Goal: Task Accomplishment & Management: Manage account settings

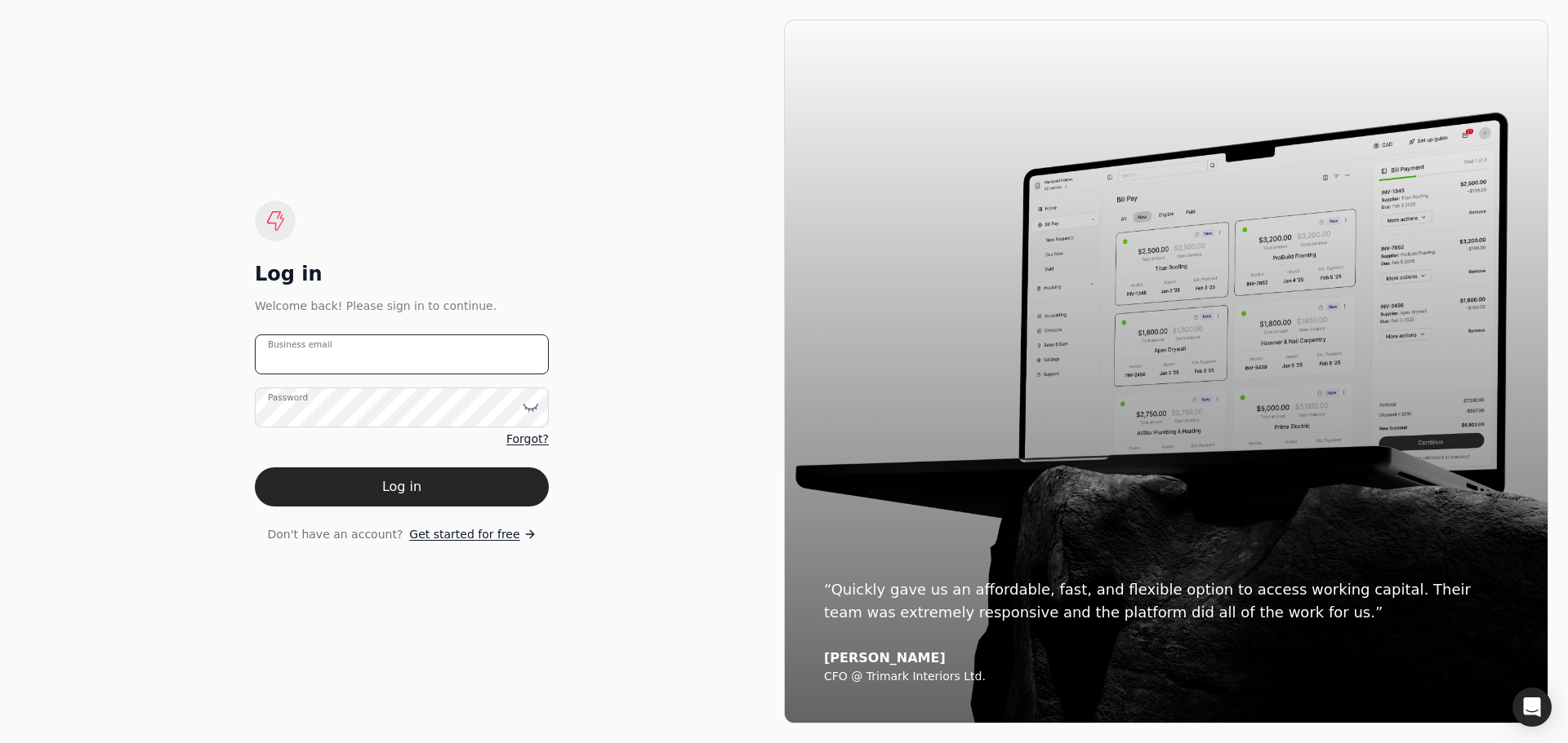
click at [338, 369] on email "Business email" at bounding box center [401, 354] width 294 height 40
type email "[EMAIL_ADDRESS][DOMAIN_NAME]"
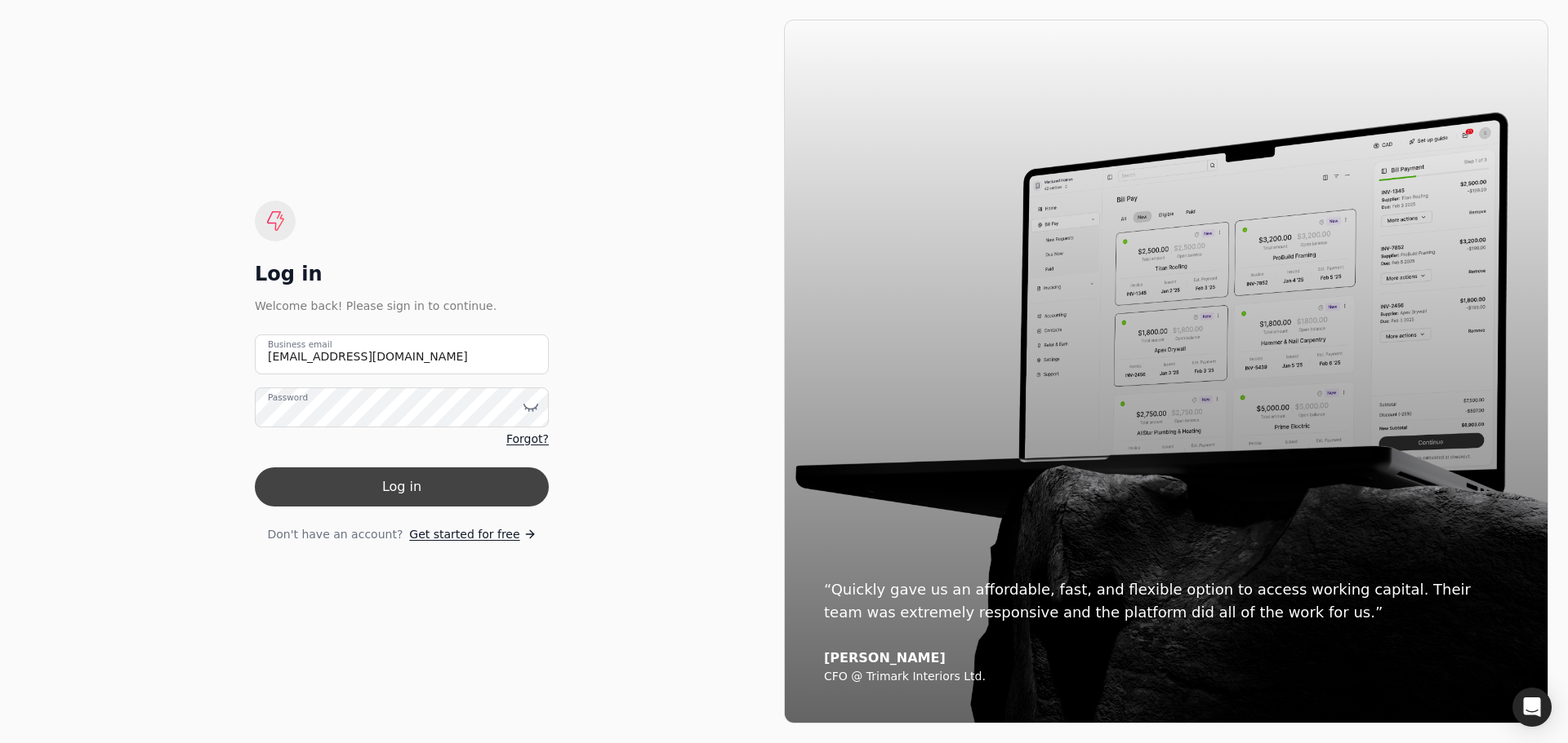
click at [412, 468] on button "Log in" at bounding box center [401, 487] width 294 height 40
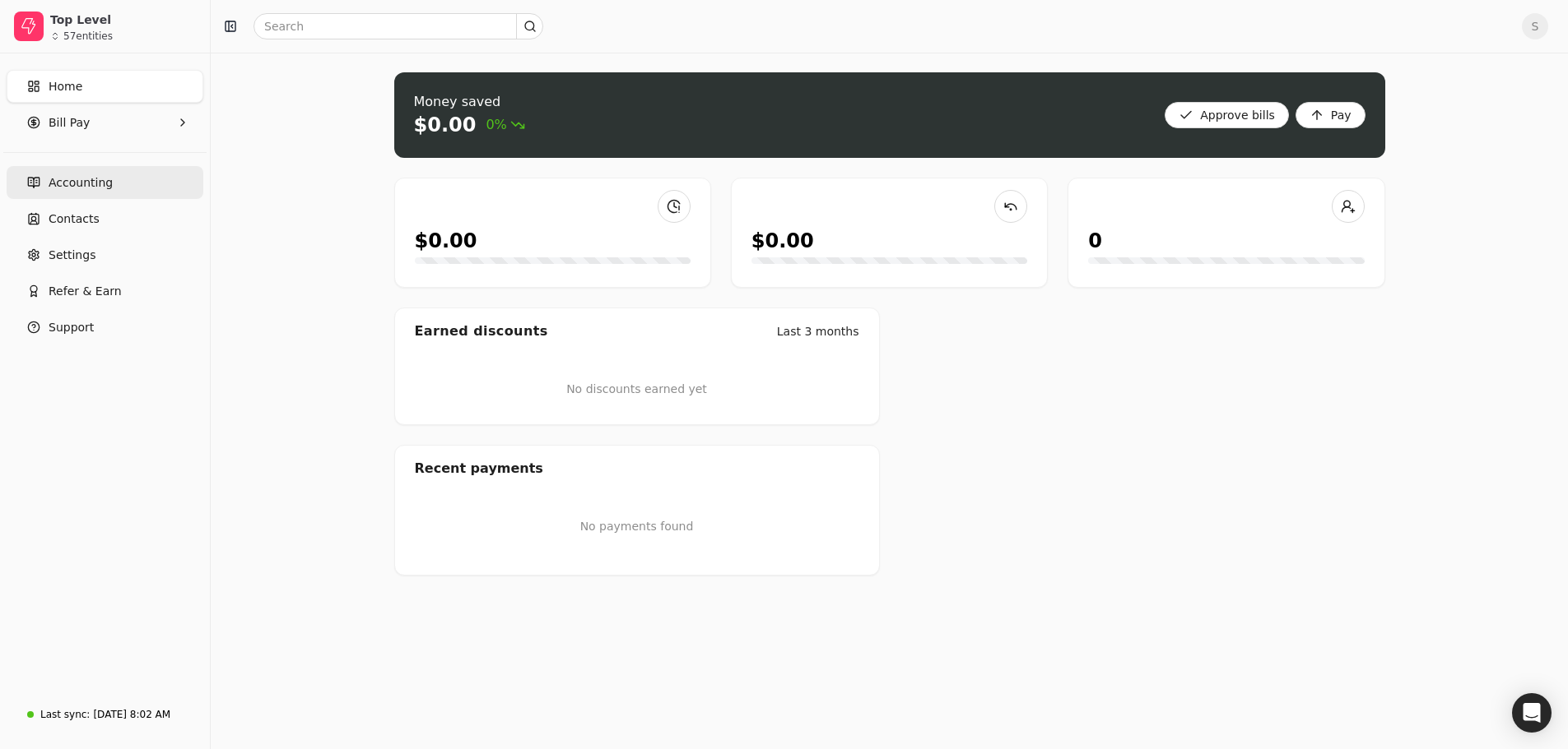
click at [54, 184] on span "Accounting" at bounding box center [81, 184] width 64 height 17
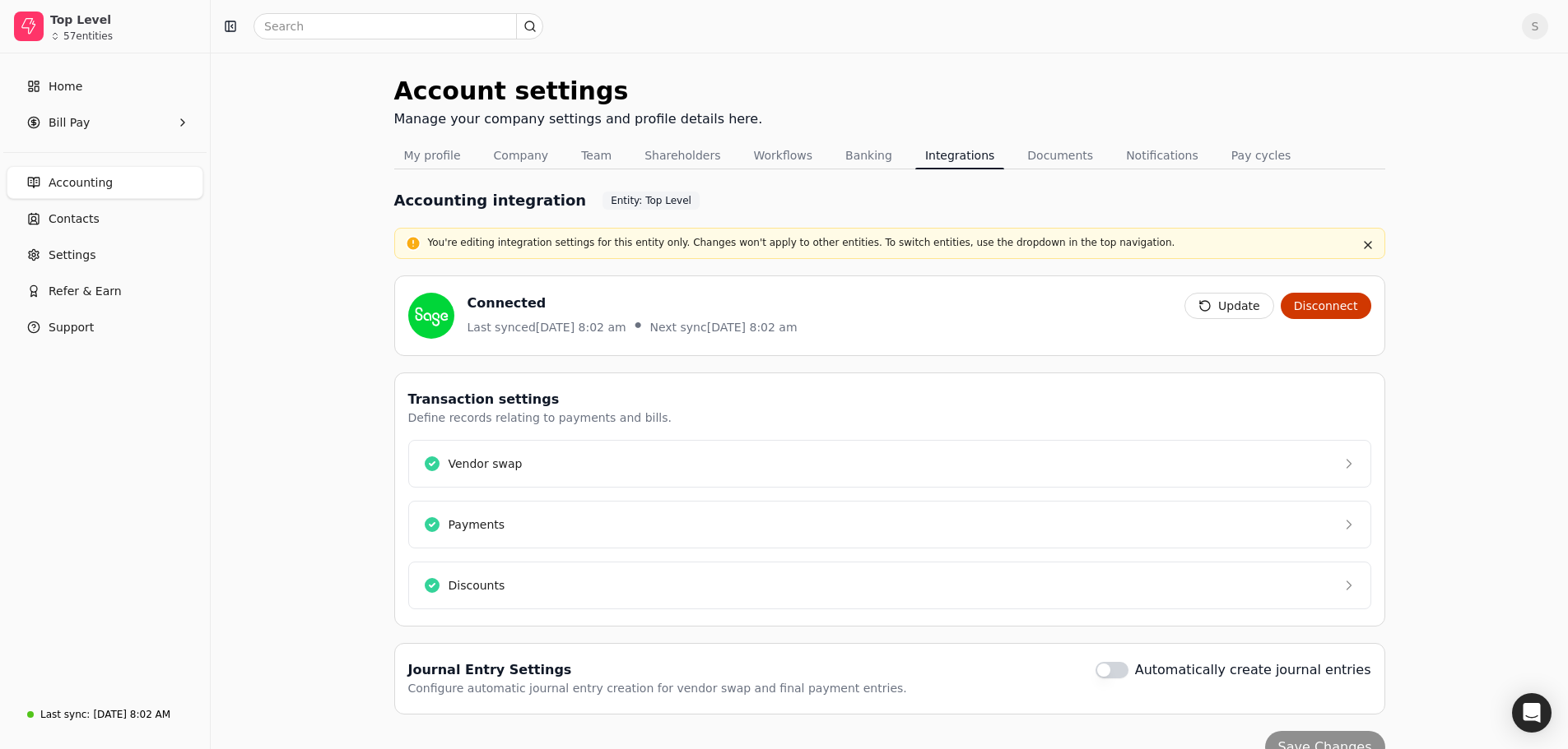
click at [83, 181] on span "Accounting" at bounding box center [81, 184] width 64 height 17
click at [85, 119] on Pay "Bill Pay" at bounding box center [105, 122] width 196 height 33
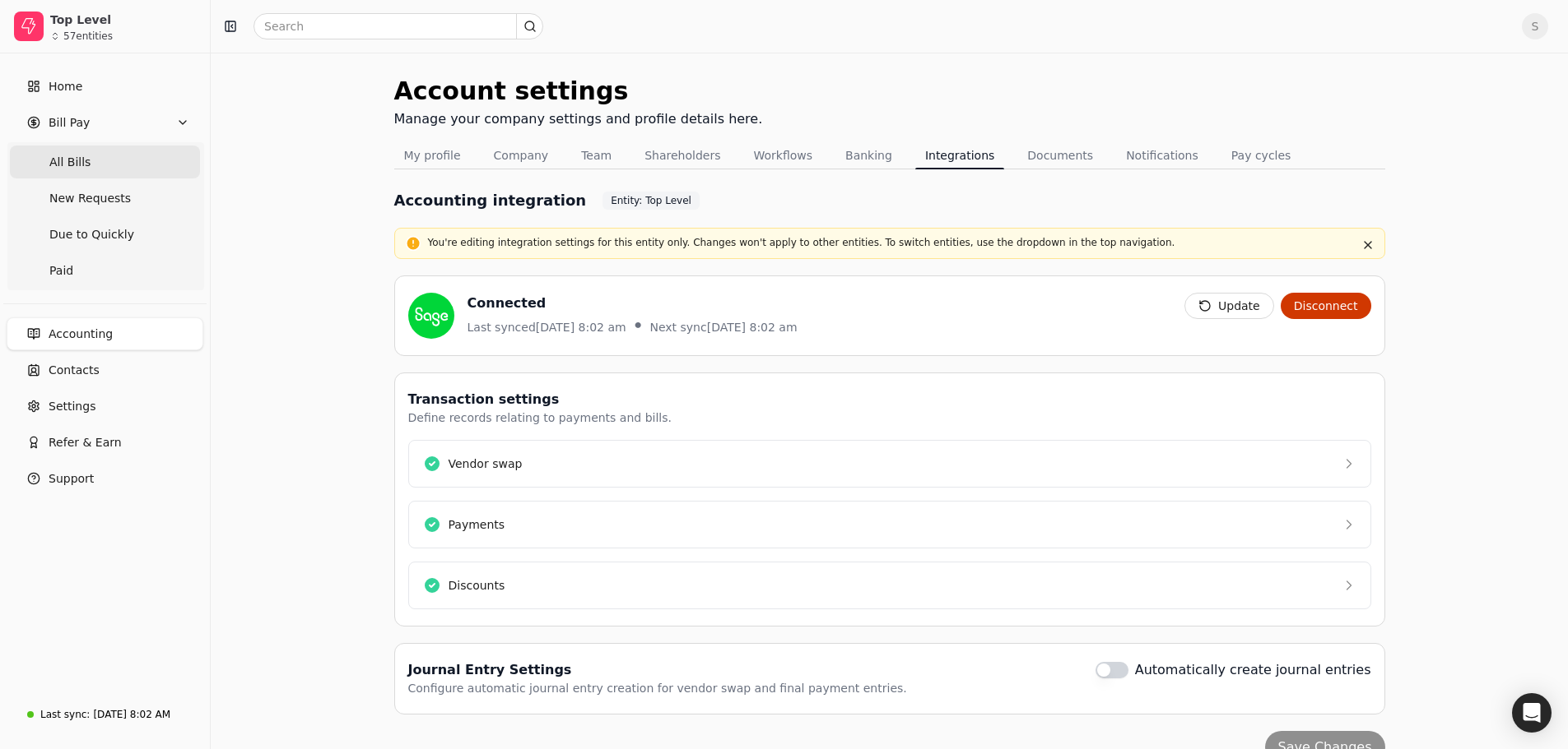
click at [67, 163] on span "All Bills" at bounding box center [70, 162] width 41 height 17
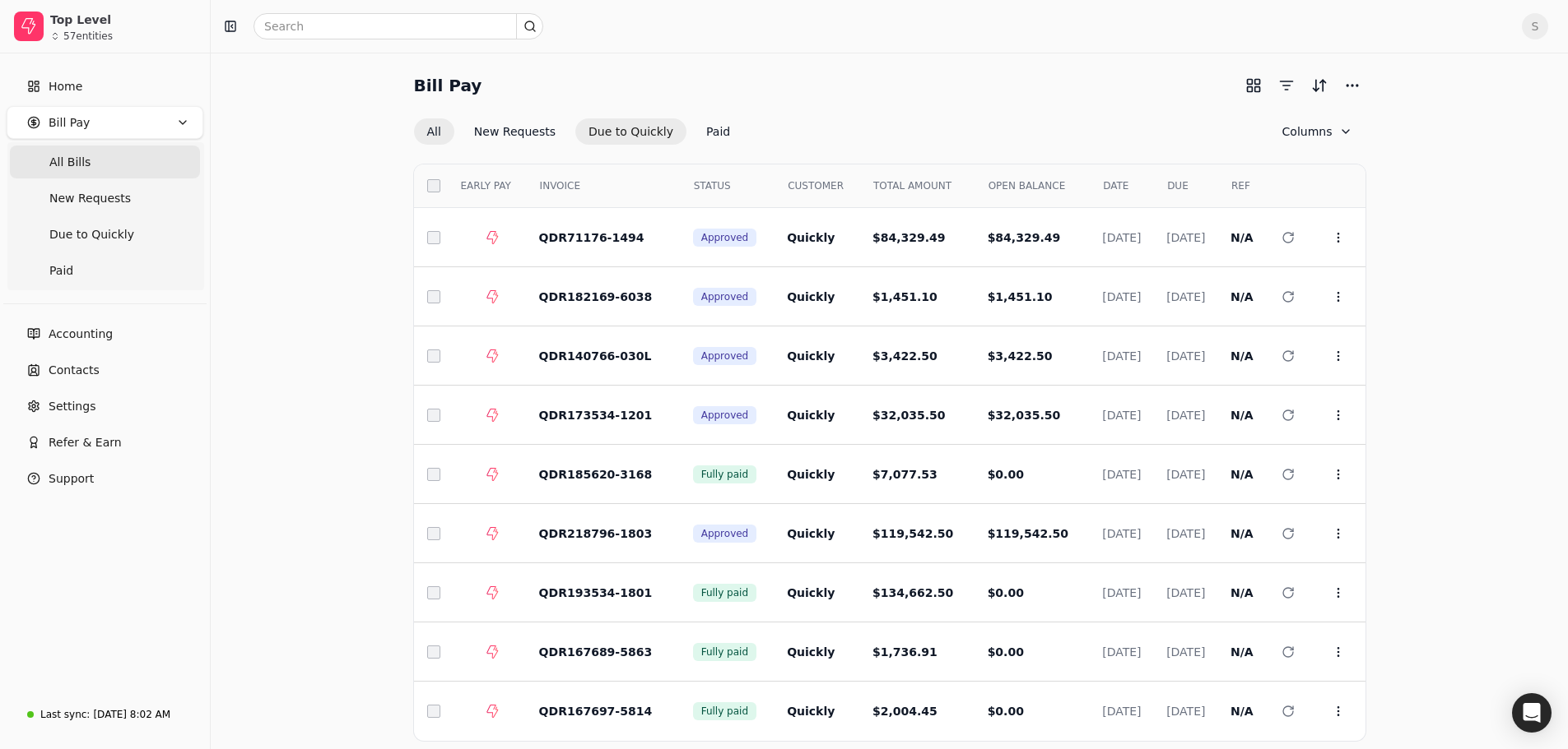
click at [639, 134] on button "Due to Quickly" at bounding box center [631, 131] width 111 height 26
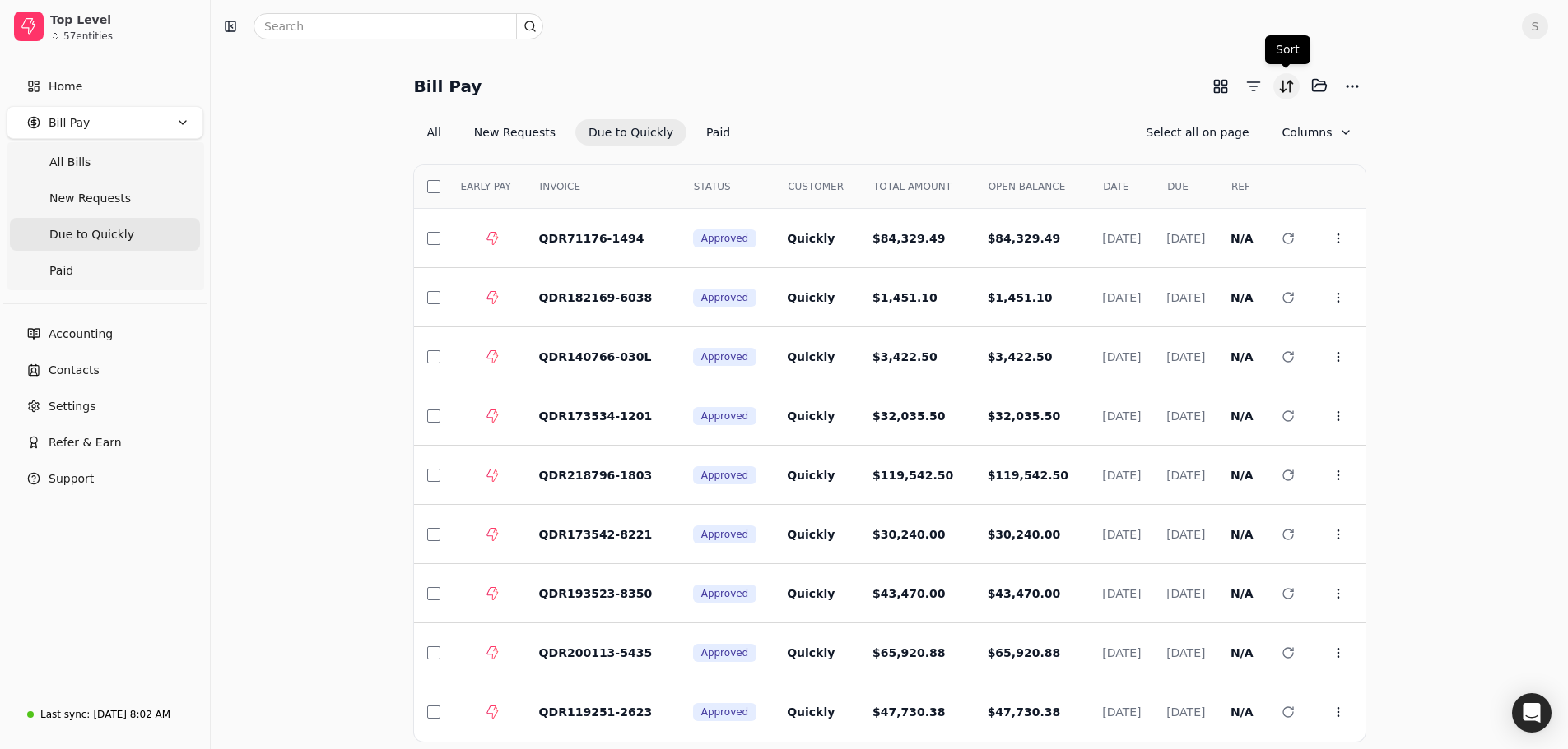
click at [1291, 78] on button "Sort" at bounding box center [1286, 85] width 26 height 26
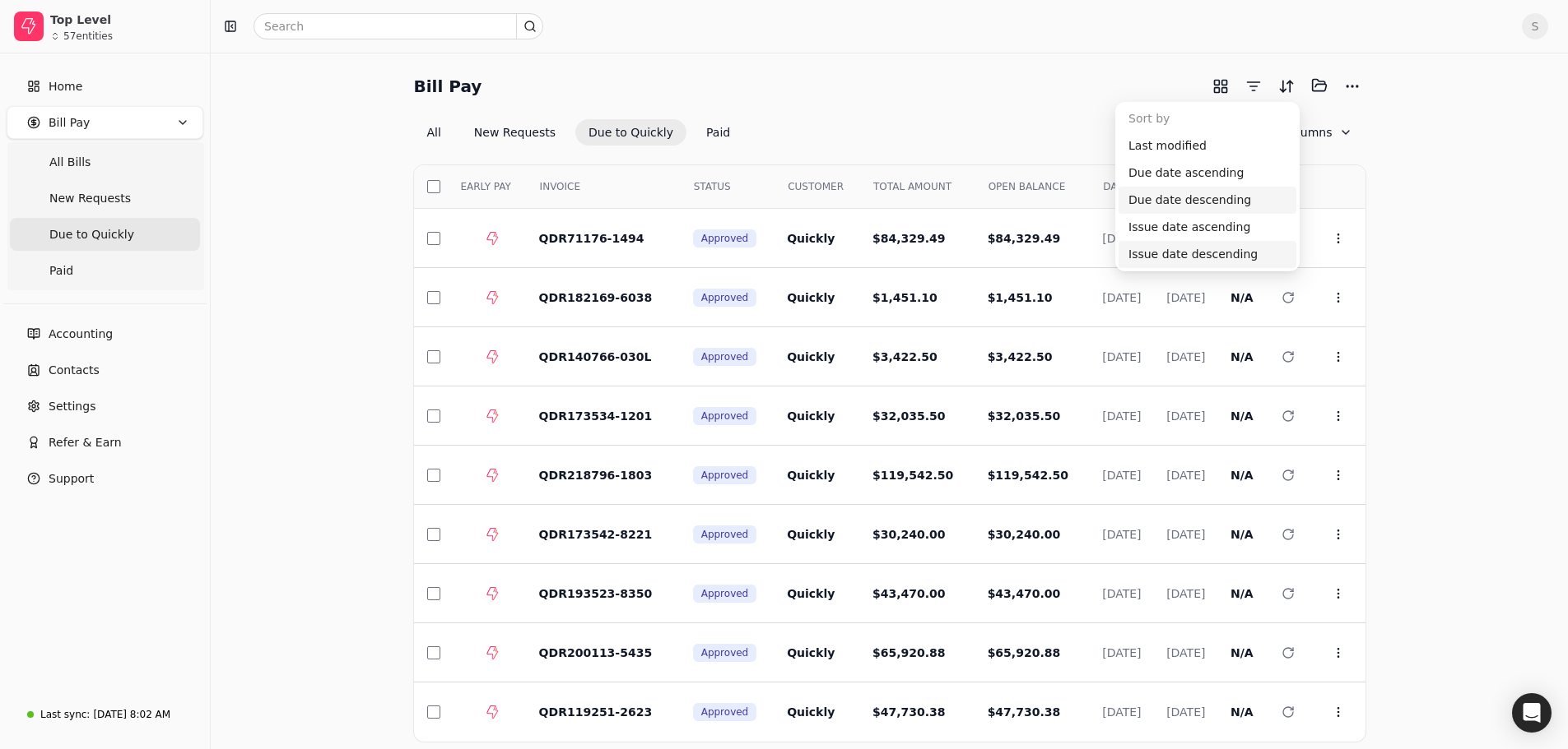
click at [1171, 256] on div "Issue date descending" at bounding box center [1207, 255] width 178 height 27
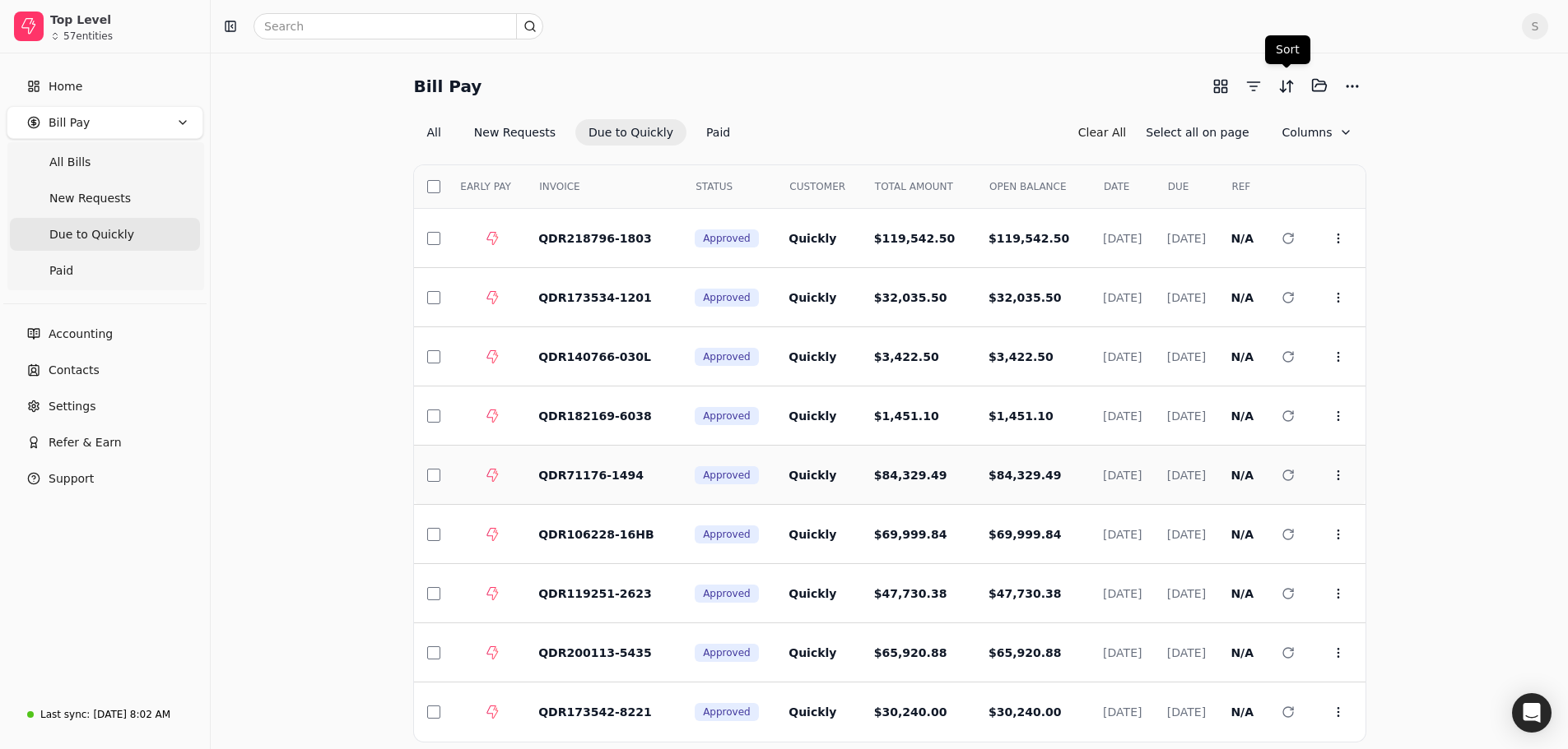
click at [582, 476] on span "QDR71176-1494" at bounding box center [591, 476] width 105 height 14
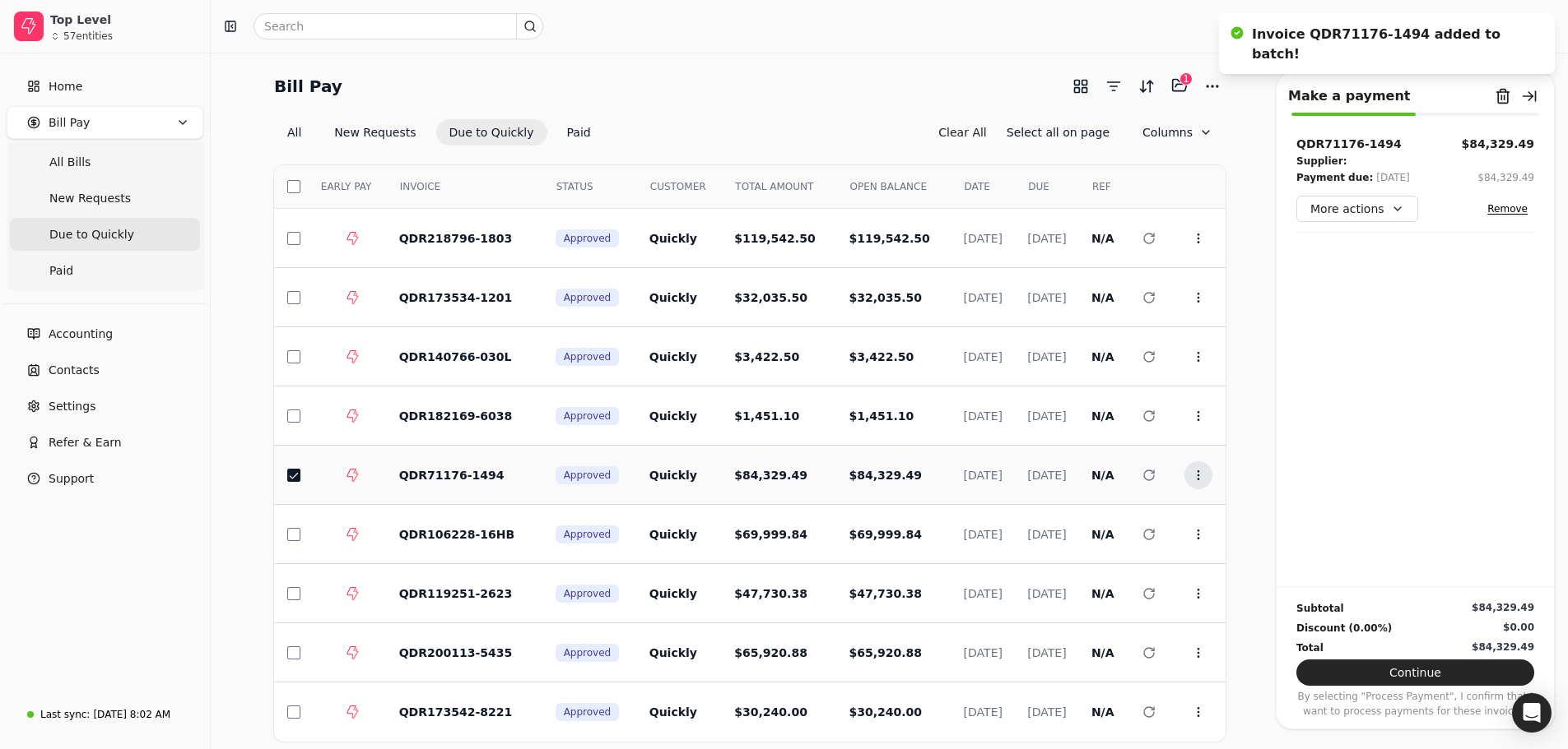
click at [1197, 469] on icon at bounding box center [1199, 476] width 14 height 14
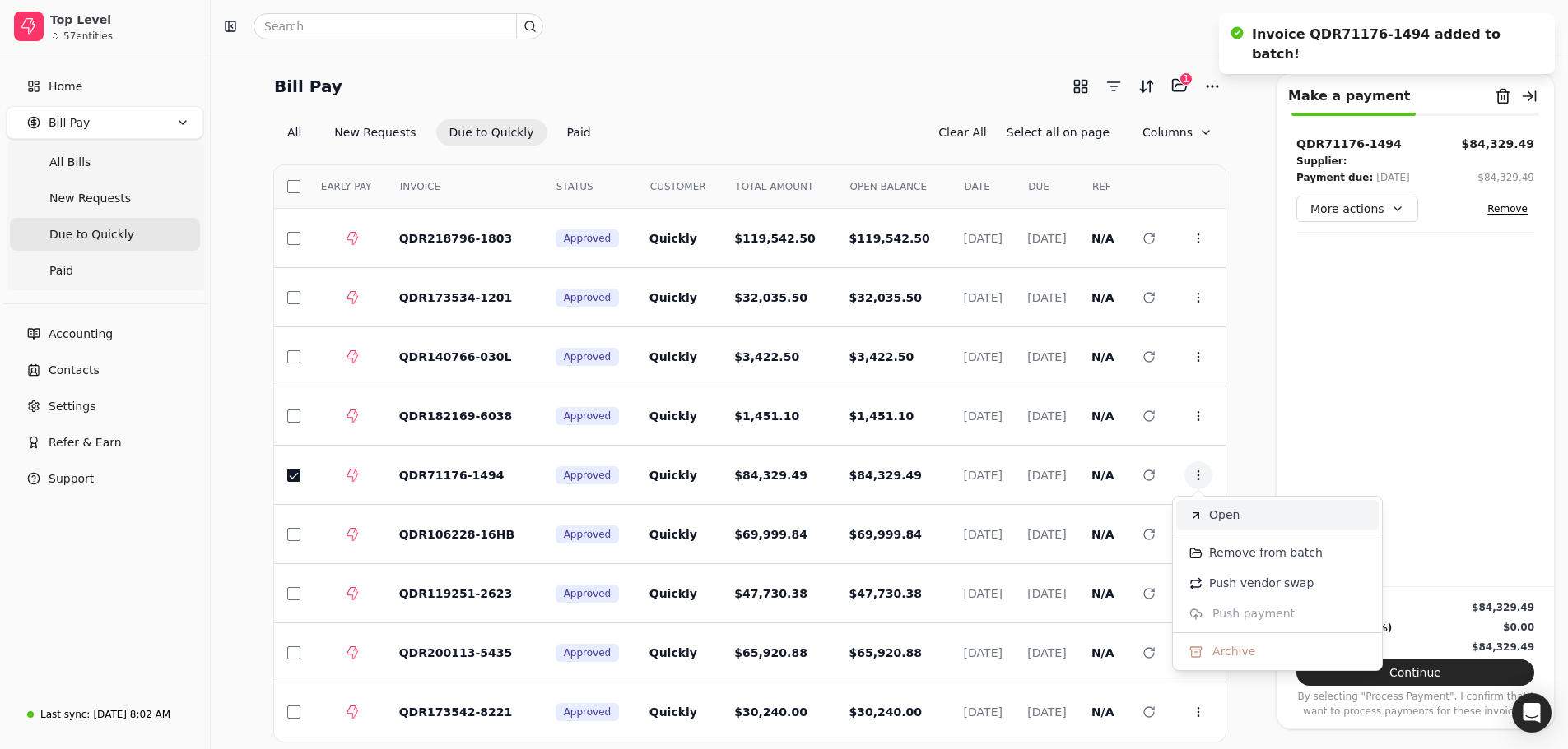
click at [1215, 519] on span "Open" at bounding box center [1224, 516] width 30 height 17
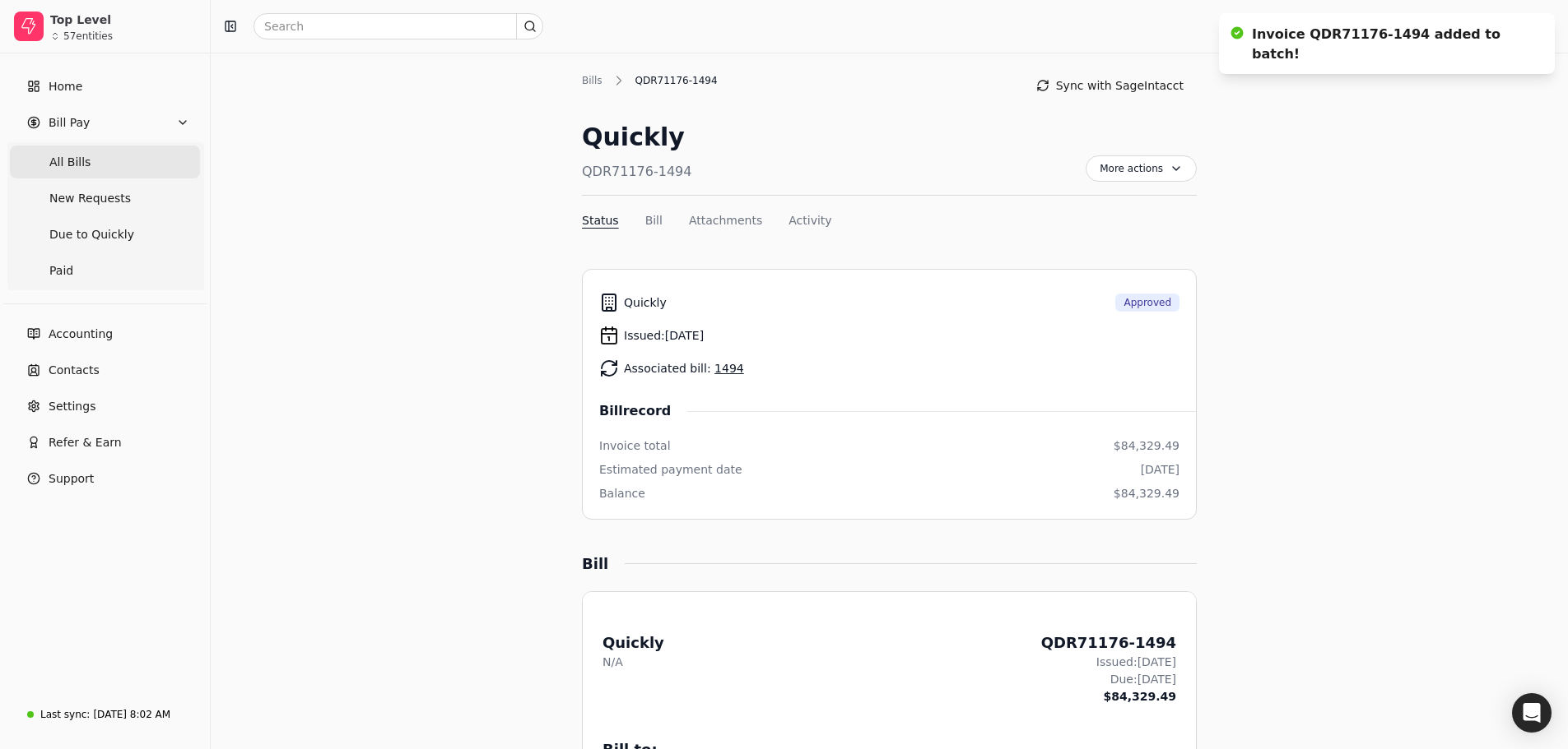
click at [67, 163] on span "All Bills" at bounding box center [70, 162] width 41 height 17
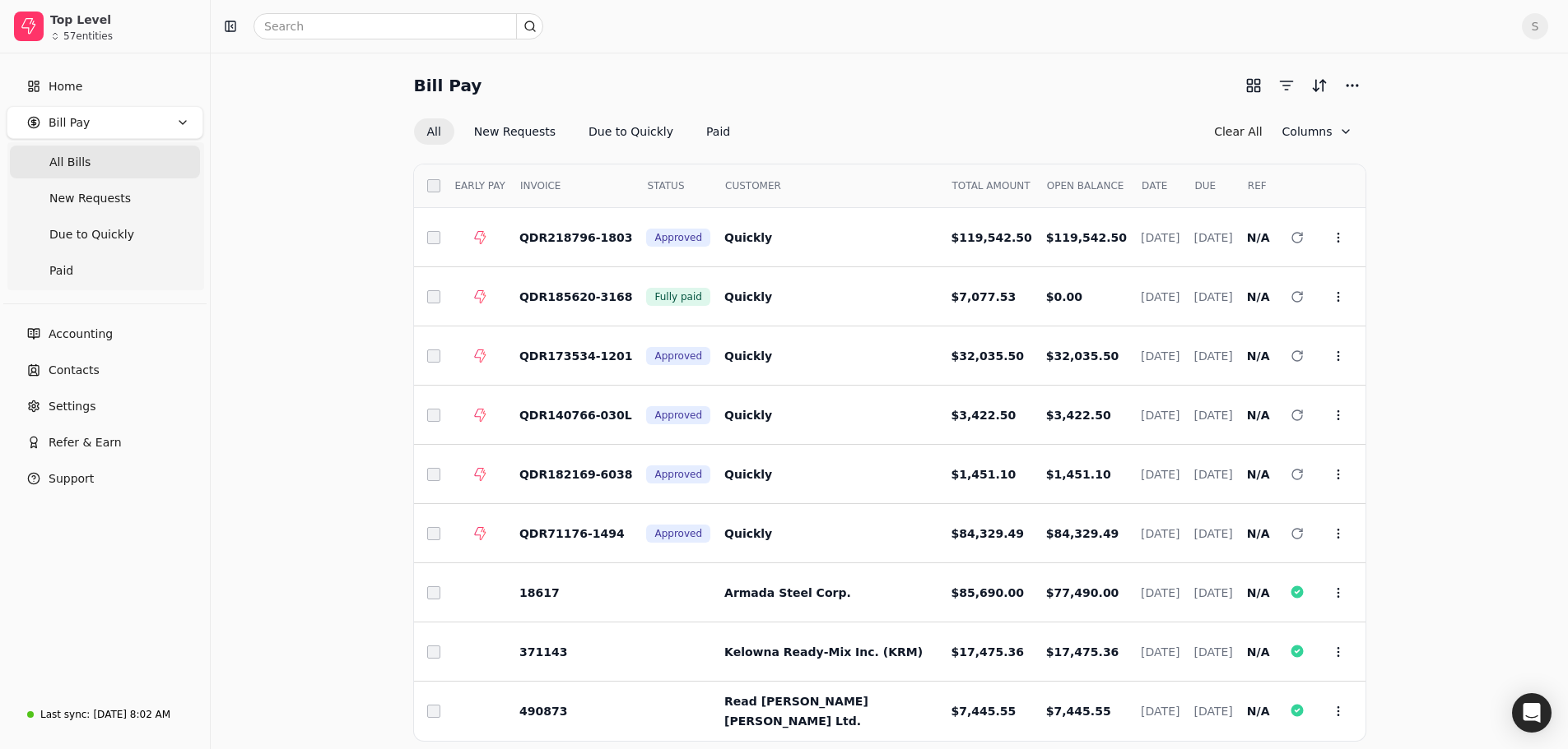
click at [10, 146] on Bills "All Bills" at bounding box center [105, 162] width 191 height 33
click at [617, 138] on button "Due to Quickly" at bounding box center [631, 131] width 111 height 26
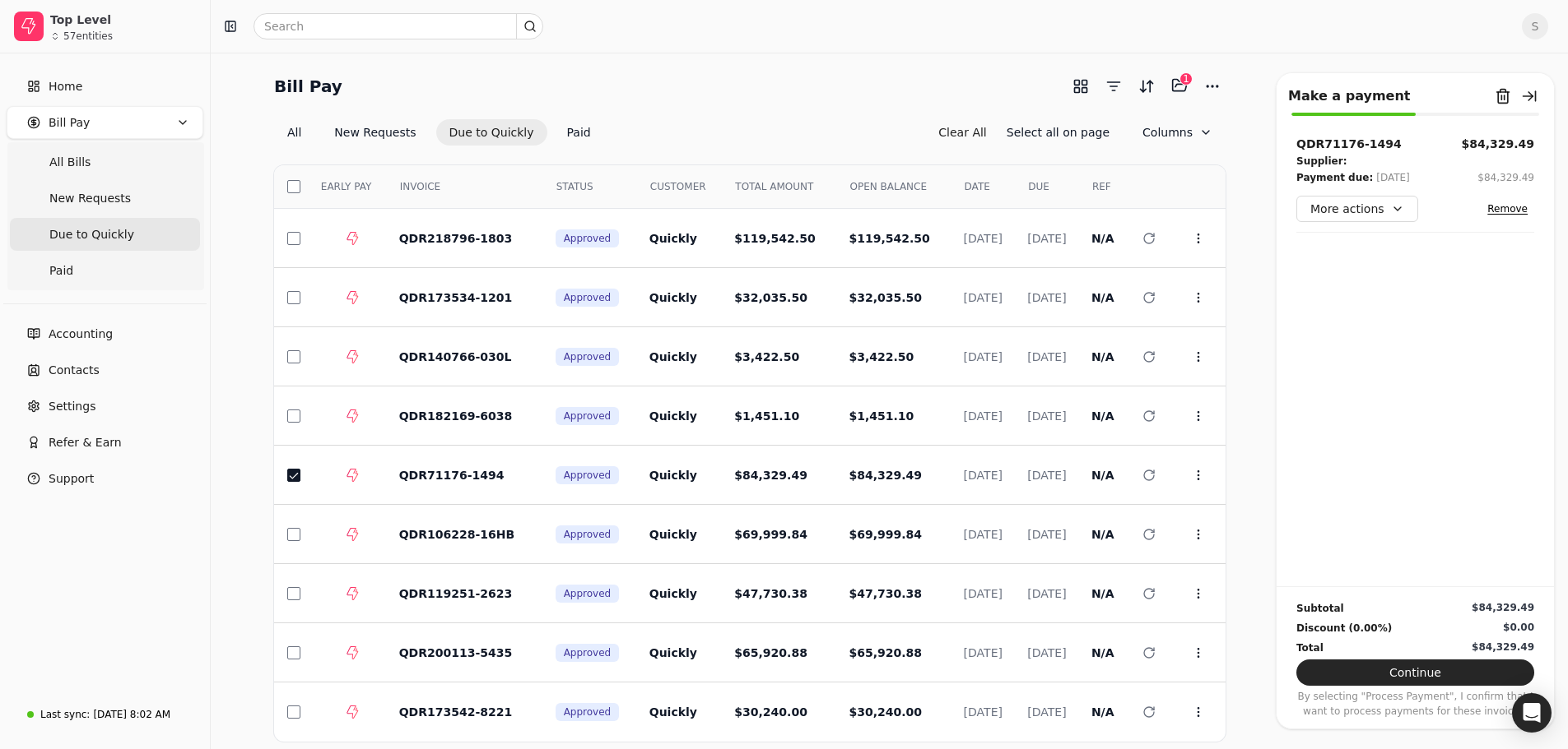
click at [466, 137] on button "Due to Quickly" at bounding box center [492, 132] width 111 height 26
click at [1146, 84] on button "Sort" at bounding box center [1146, 85] width 26 height 26
click at [1048, 245] on div "Issue date descending" at bounding box center [1067, 255] width 178 height 27
click at [286, 475] on td at bounding box center [291, 475] width 33 height 59
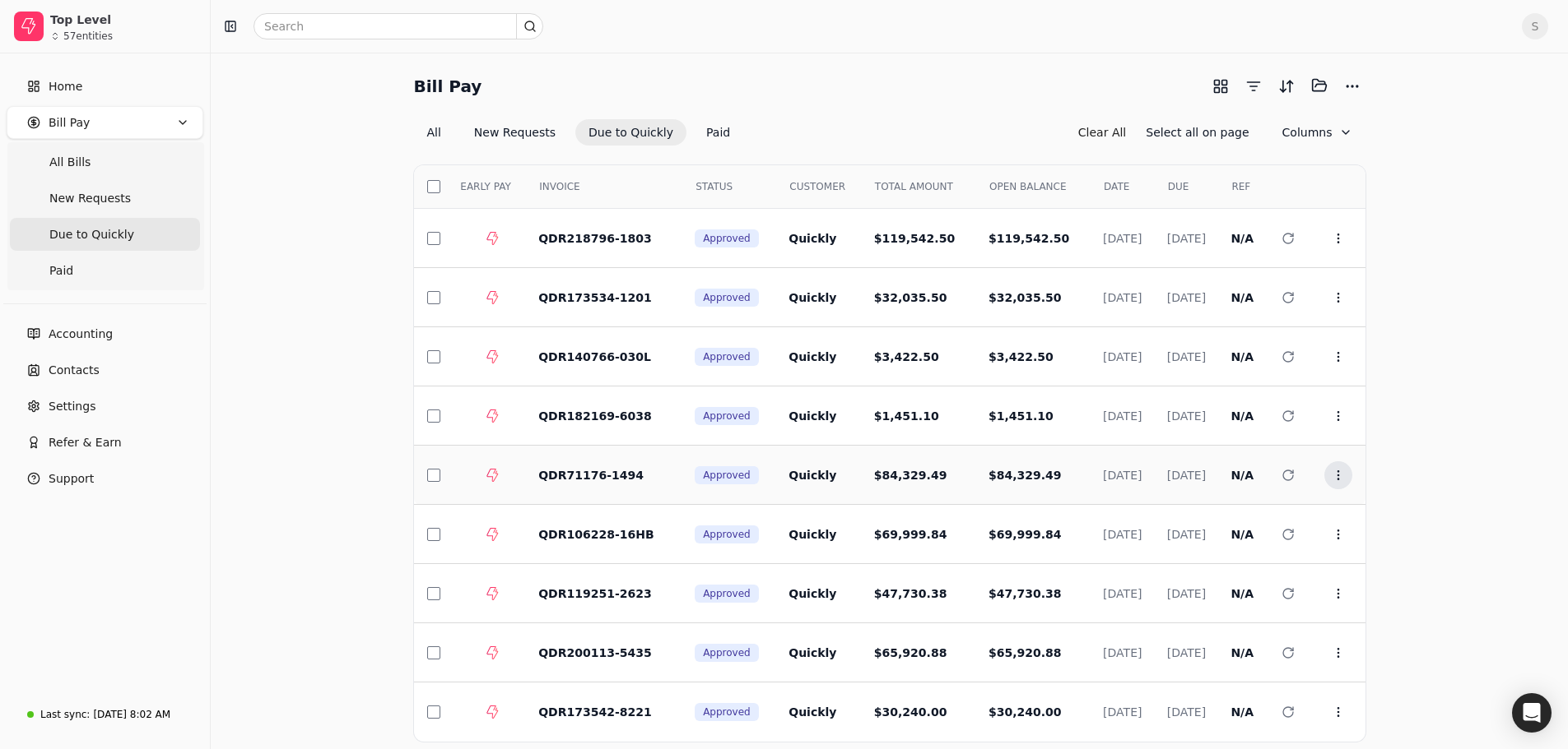
click at [1337, 477] on icon at bounding box center [1339, 476] width 14 height 14
click at [1350, 505] on li "Open" at bounding box center [1417, 515] width 202 height 30
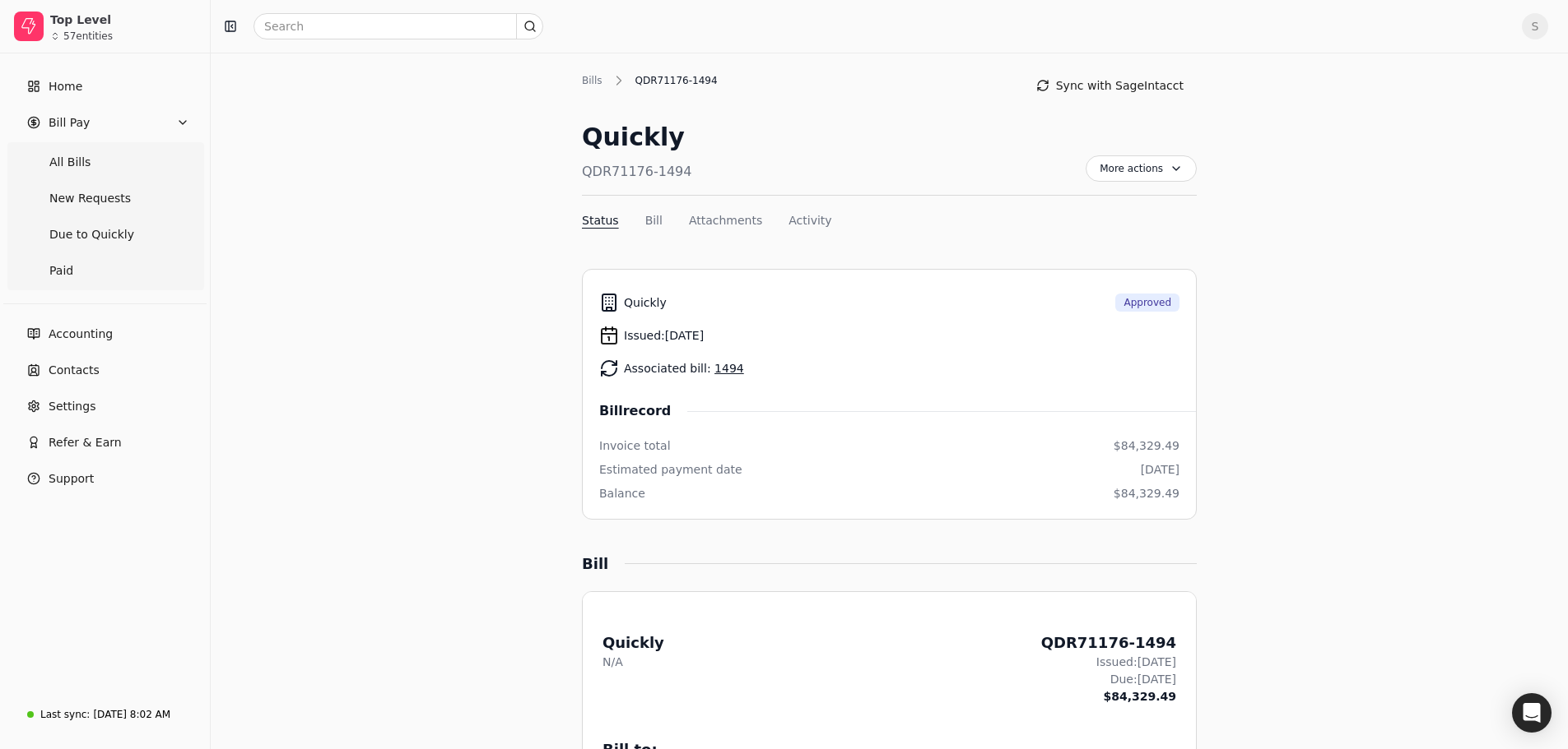
click at [718, 372] on link "1494" at bounding box center [729, 369] width 29 height 14
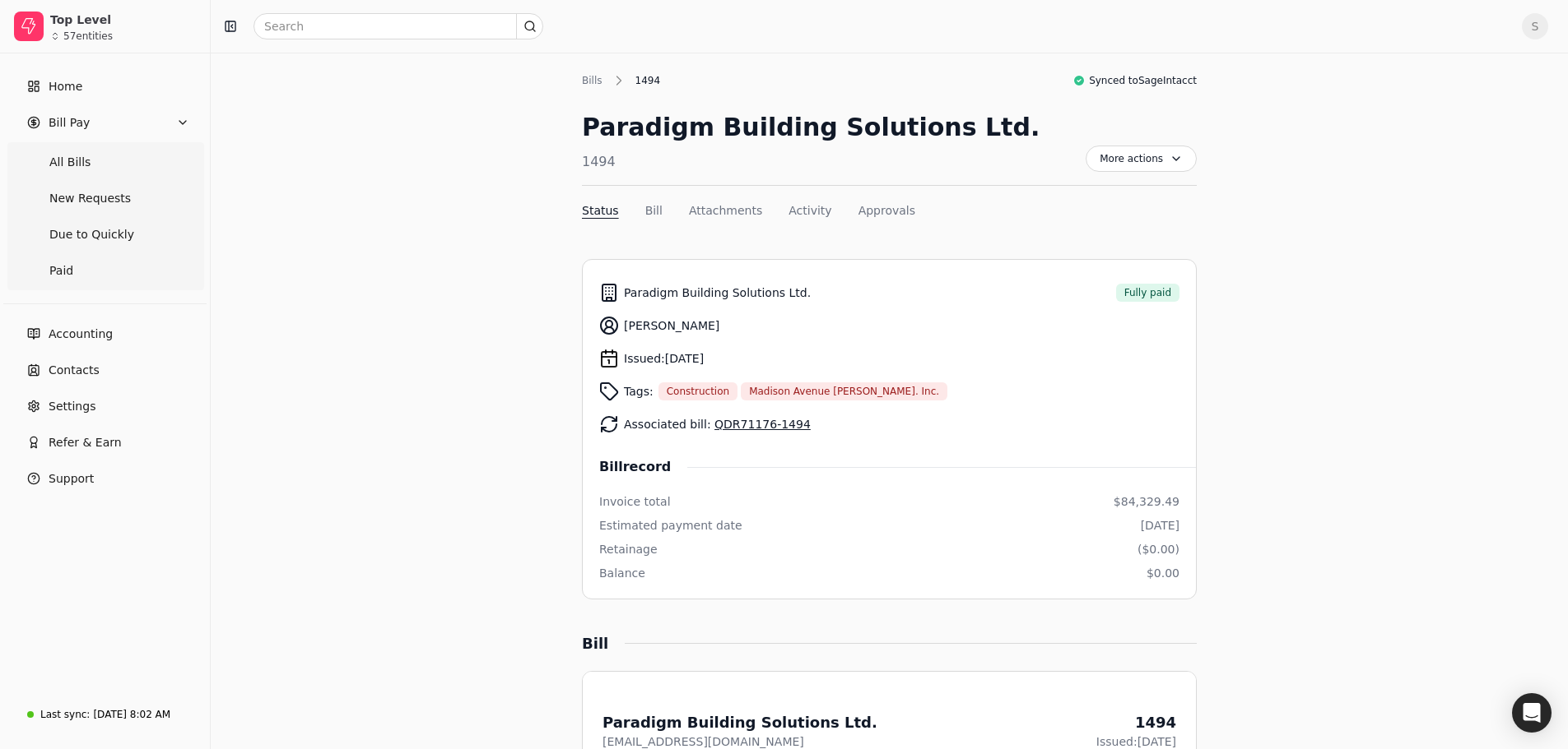
click at [739, 424] on link "QDR71176-1494" at bounding box center [762, 425] width 96 height 14
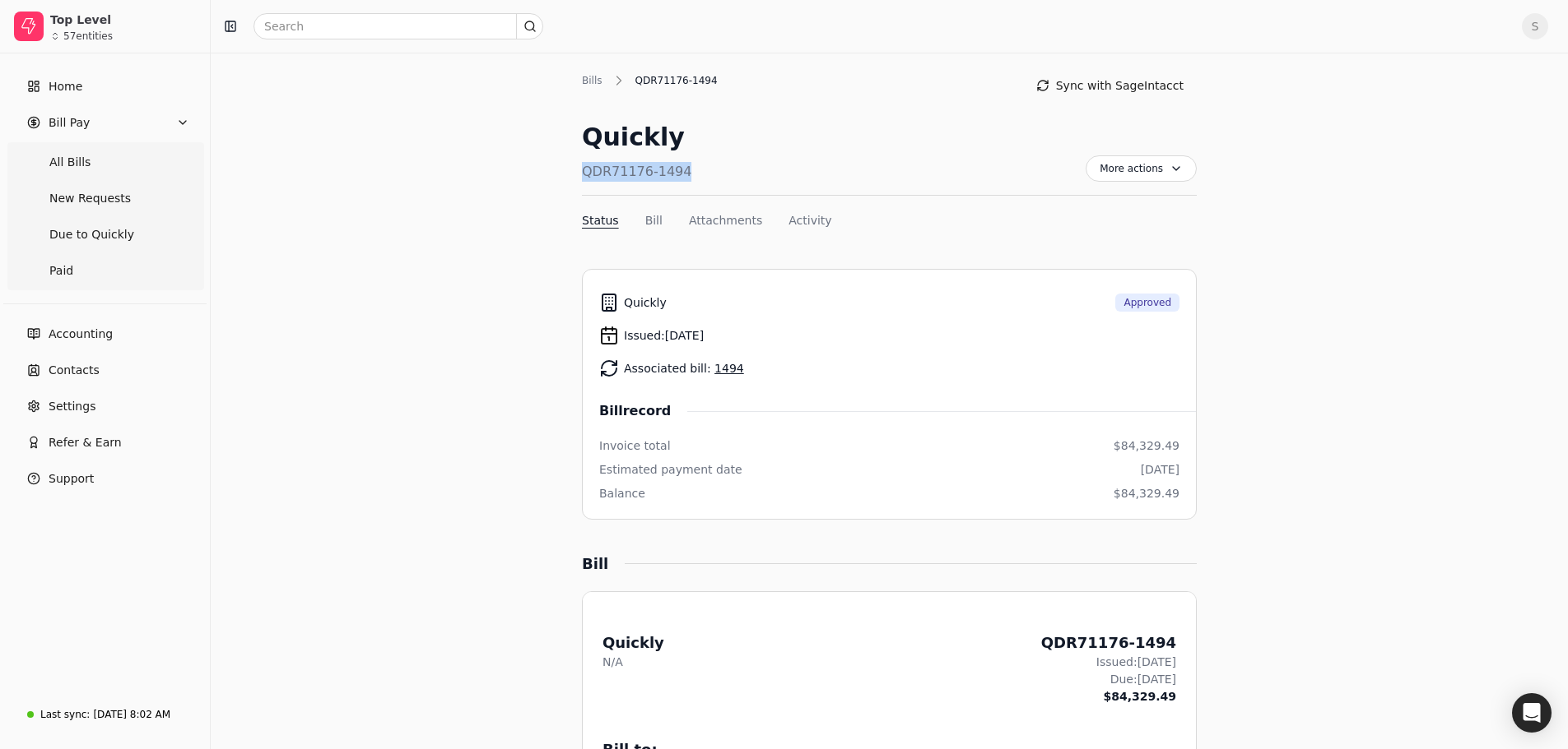
drag, startPoint x: 659, startPoint y: 174, endPoint x: 576, endPoint y: 179, distance: 83.2
copy div "QDR71176-1494"
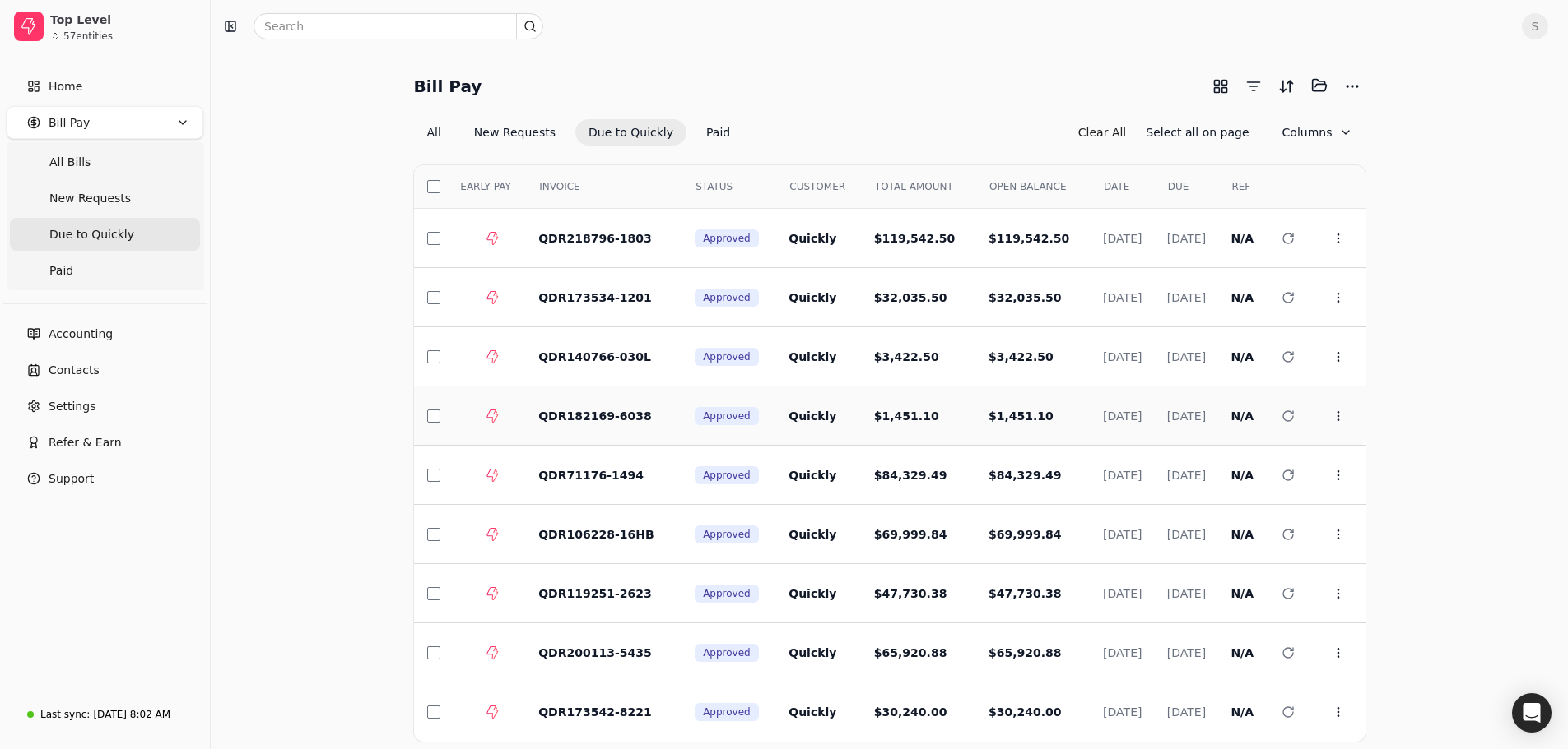
click at [875, 419] on span "$1,451.10" at bounding box center [906, 417] width 65 height 14
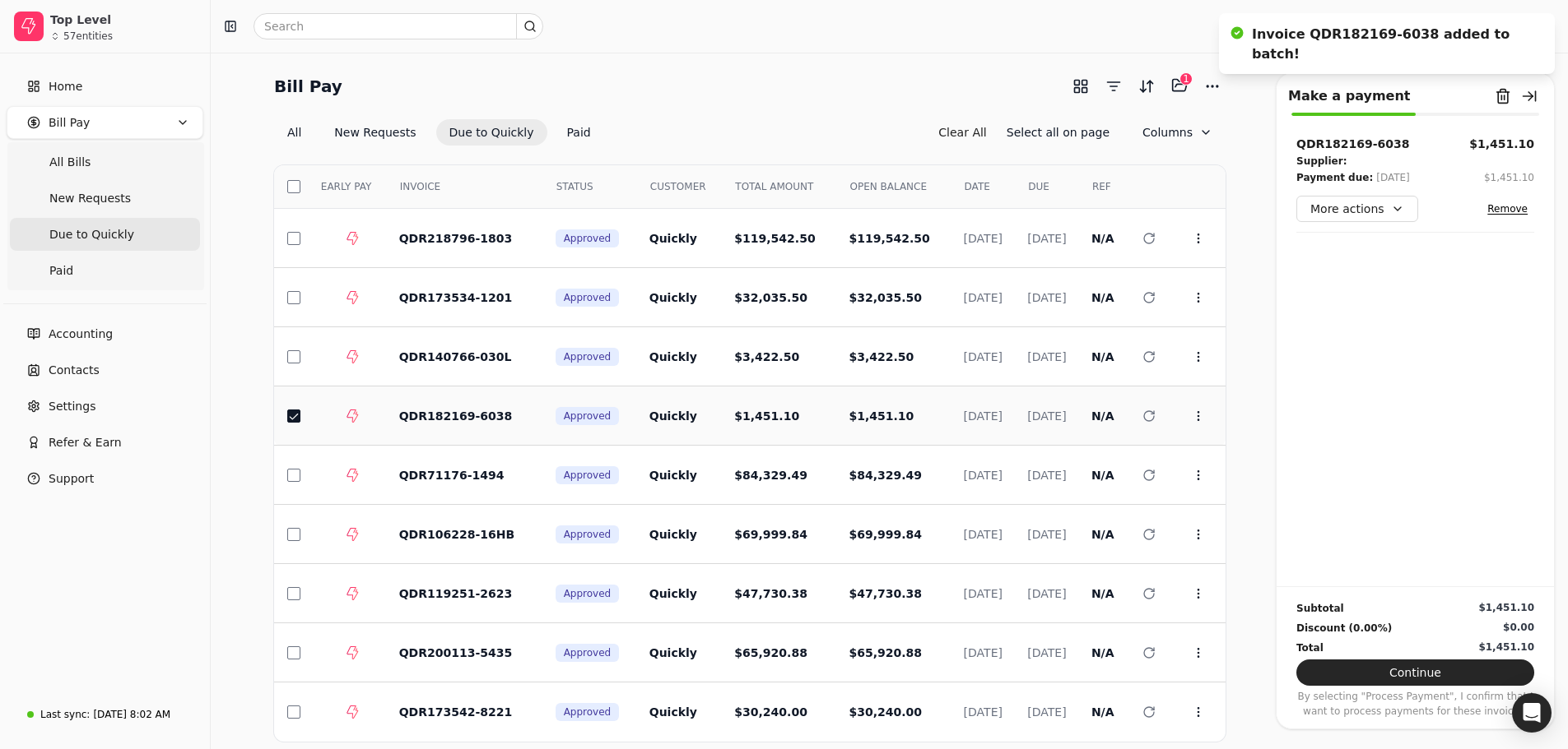
click at [738, 426] on td "$1,451.10" at bounding box center [779, 416] width 115 height 59
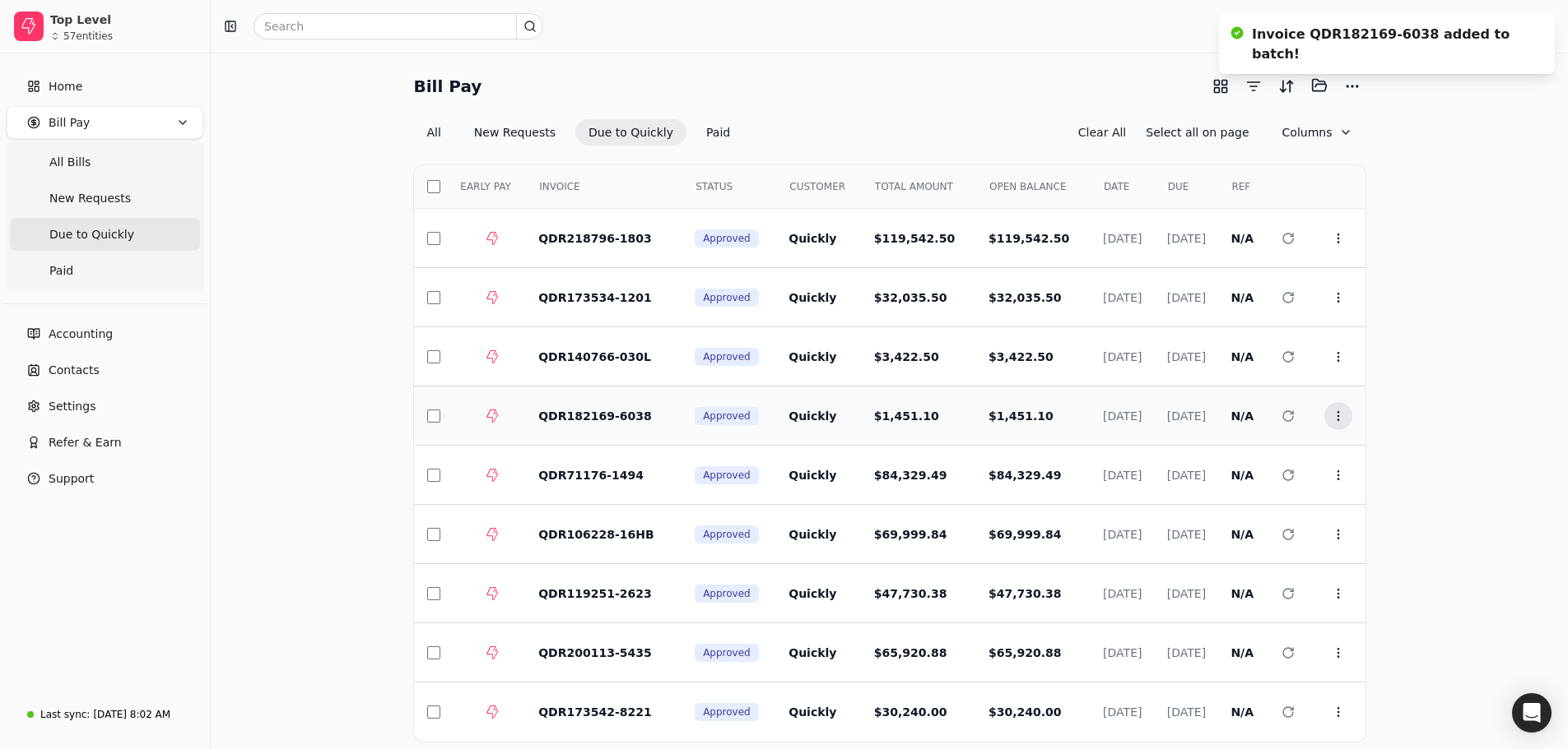
click at [1342, 419] on icon at bounding box center [1339, 417] width 14 height 14
click at [1417, 399] on div "Bill Pay Selected items: 0 All New Requests Due to Quickly Paid Clear All Selec…" at bounding box center [889, 444] width 1318 height 742
drag, startPoint x: 1336, startPoint y: 420, endPoint x: 1375, endPoint y: 422, distance: 39.1
click at [1375, 422] on div "Bill Pay Selected items: 0 All New Requests Due to Quickly Paid Clear All Selec…" at bounding box center [889, 444] width 1318 height 742
click at [1337, 415] on icon at bounding box center [1339, 417] width 14 height 14
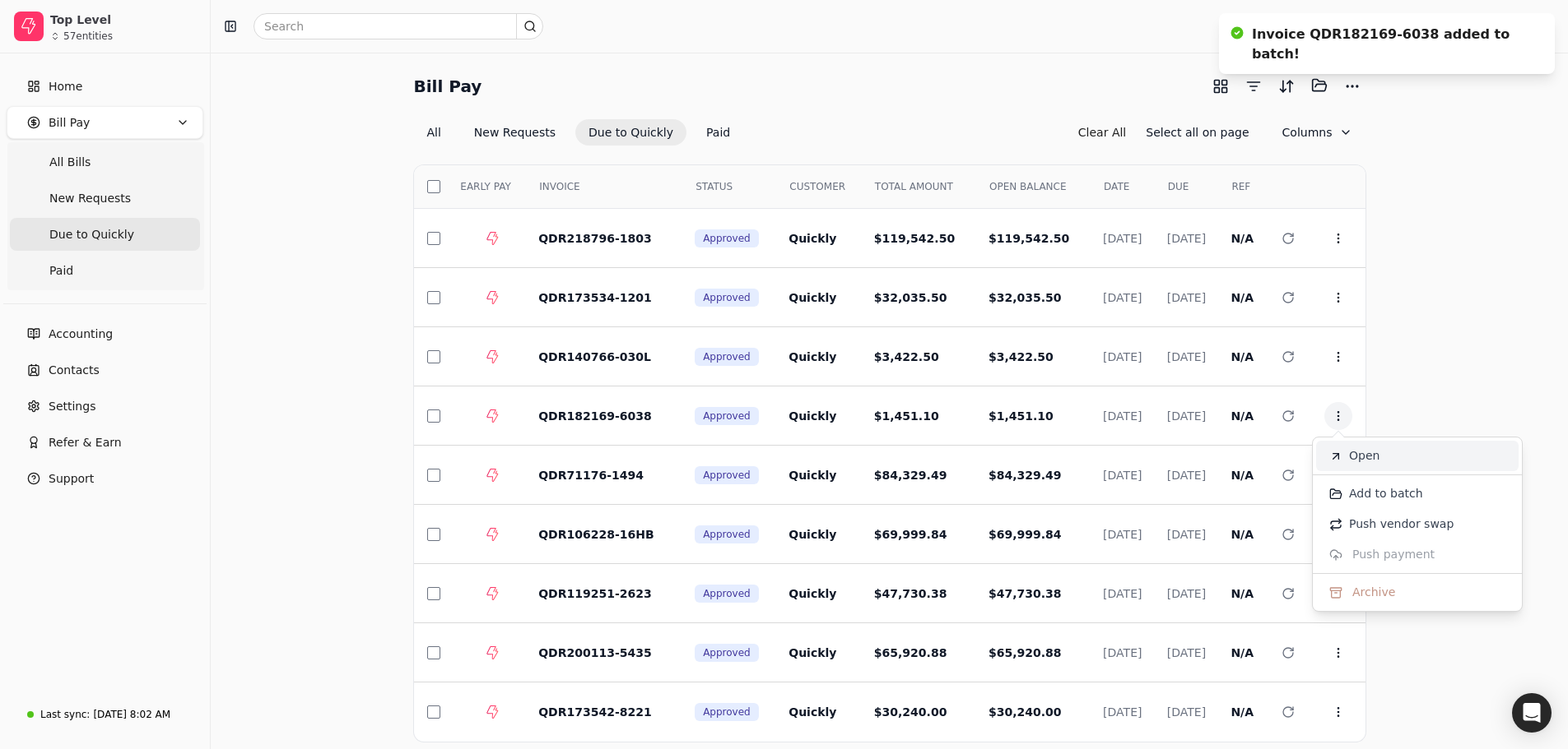
click at [1366, 461] on span "Open" at bounding box center [1364, 457] width 30 height 17
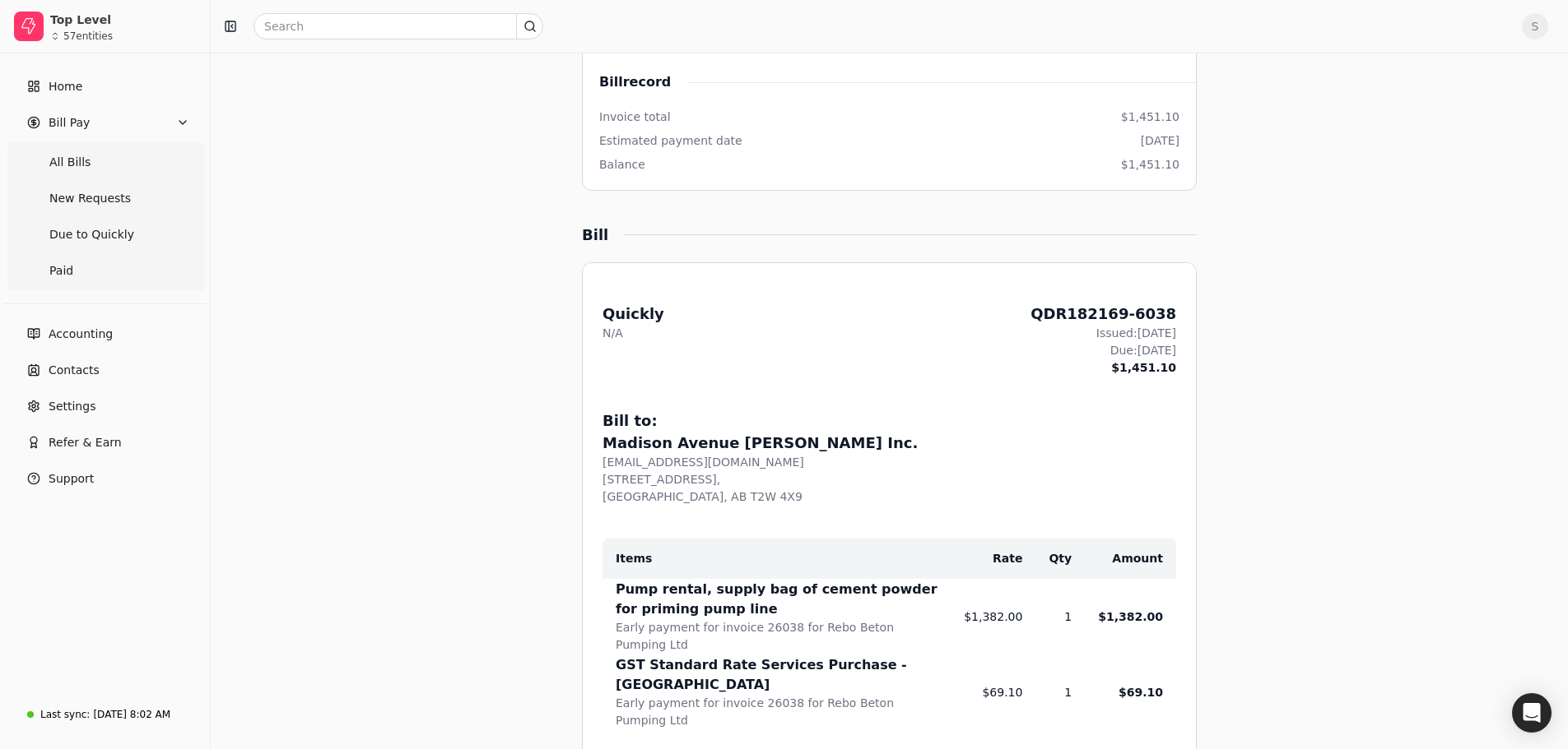
scroll to position [164, 0]
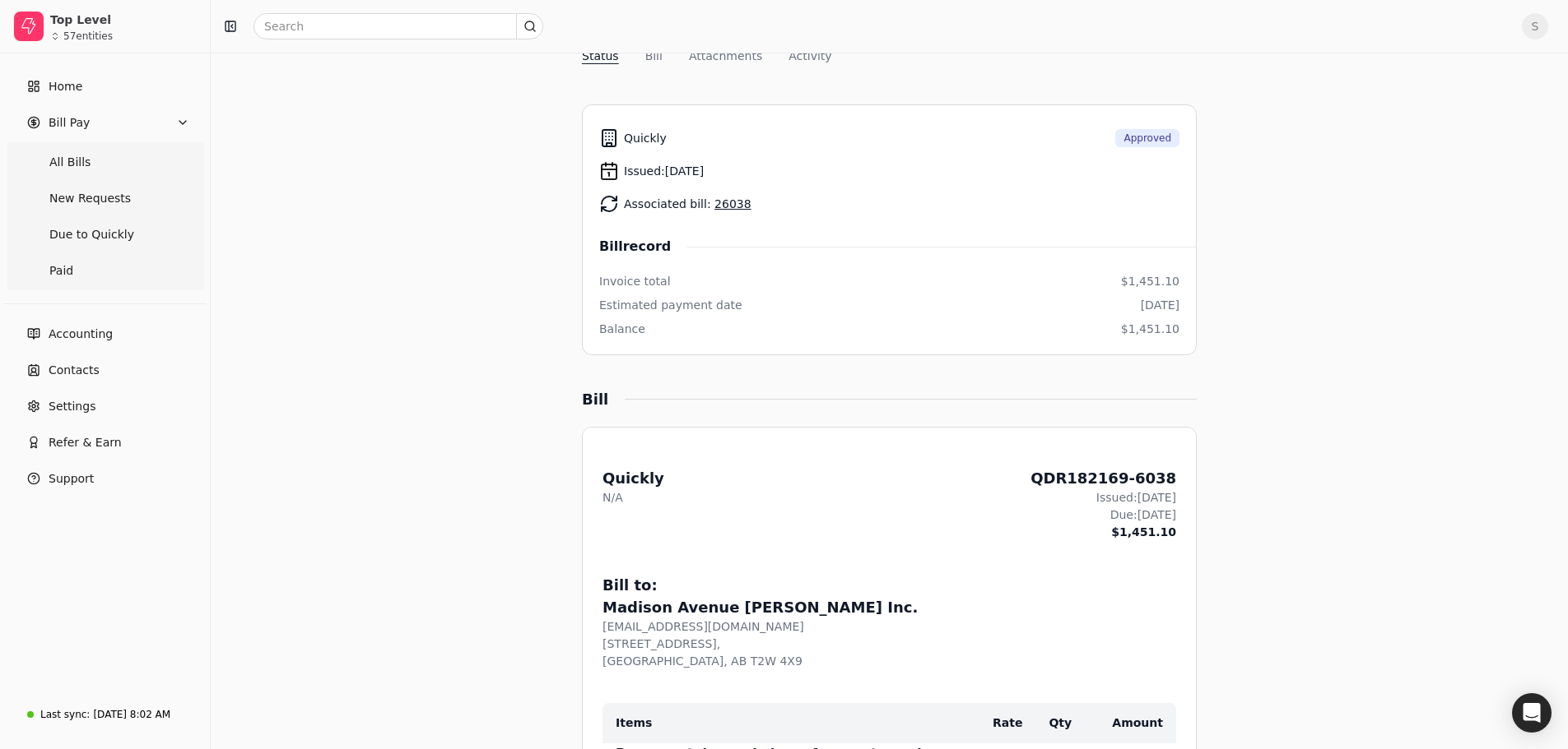
click at [730, 207] on link "26038" at bounding box center [733, 204] width 37 height 14
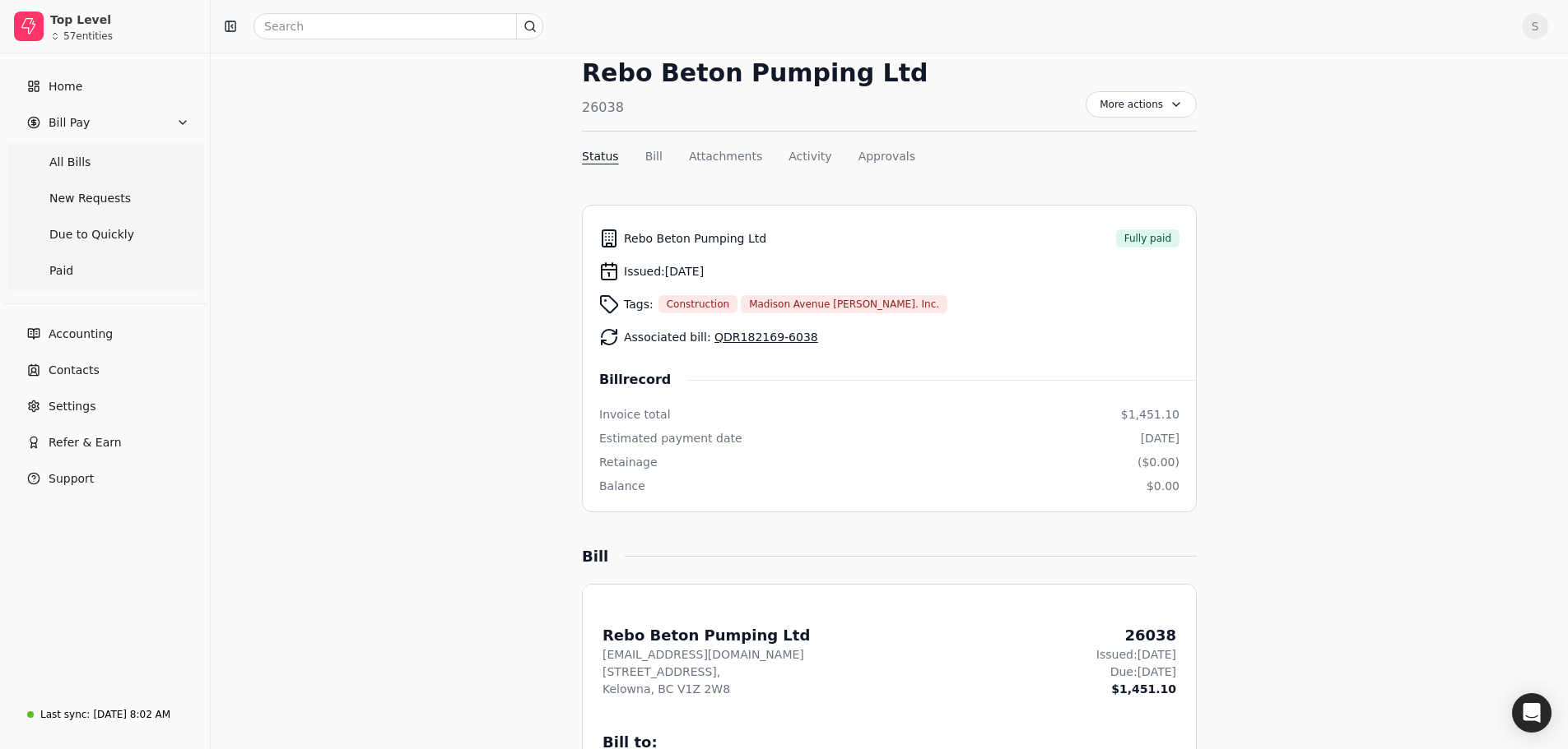
scroll to position [83, 0]
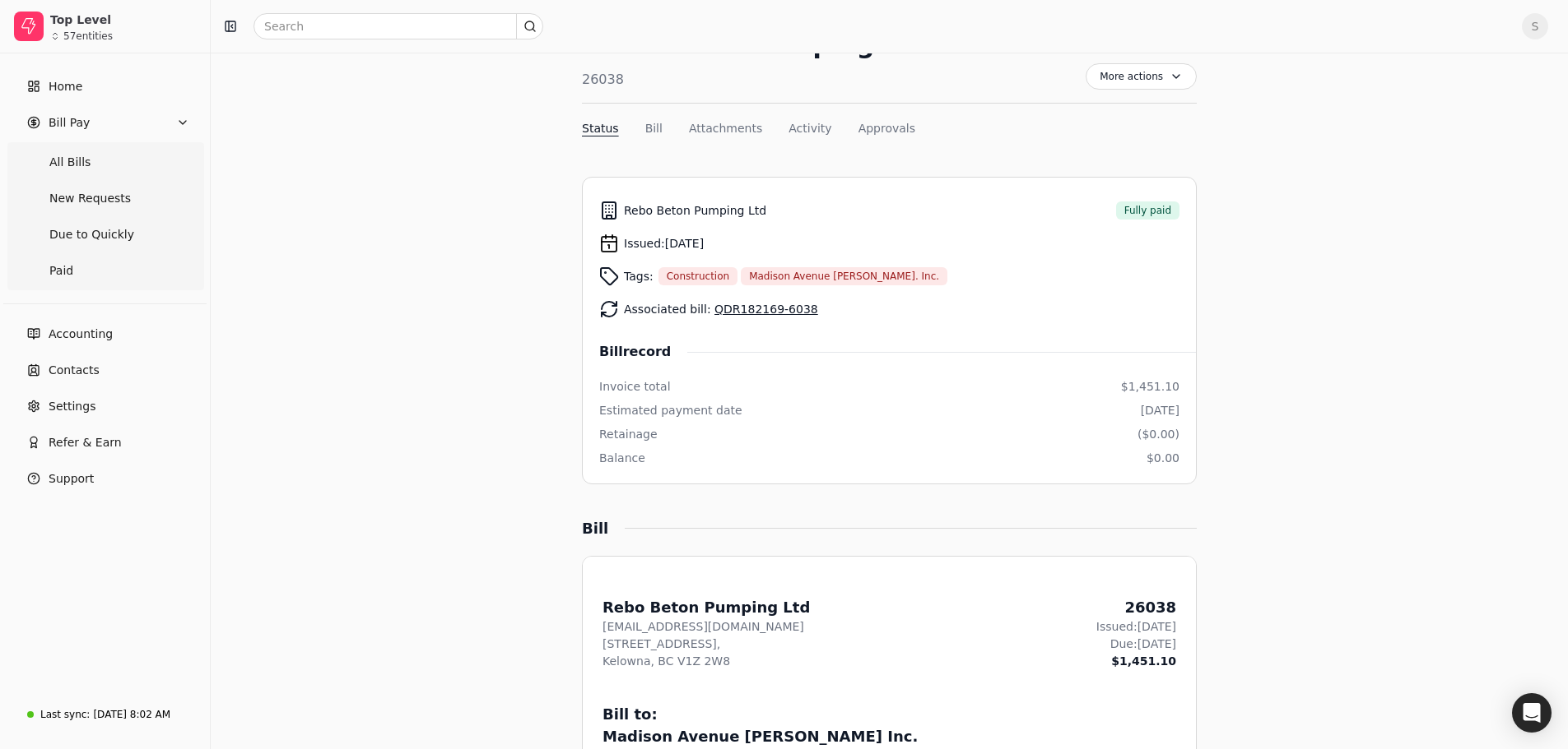
click at [749, 309] on link "QDR182169-6038" at bounding box center [766, 310] width 104 height 14
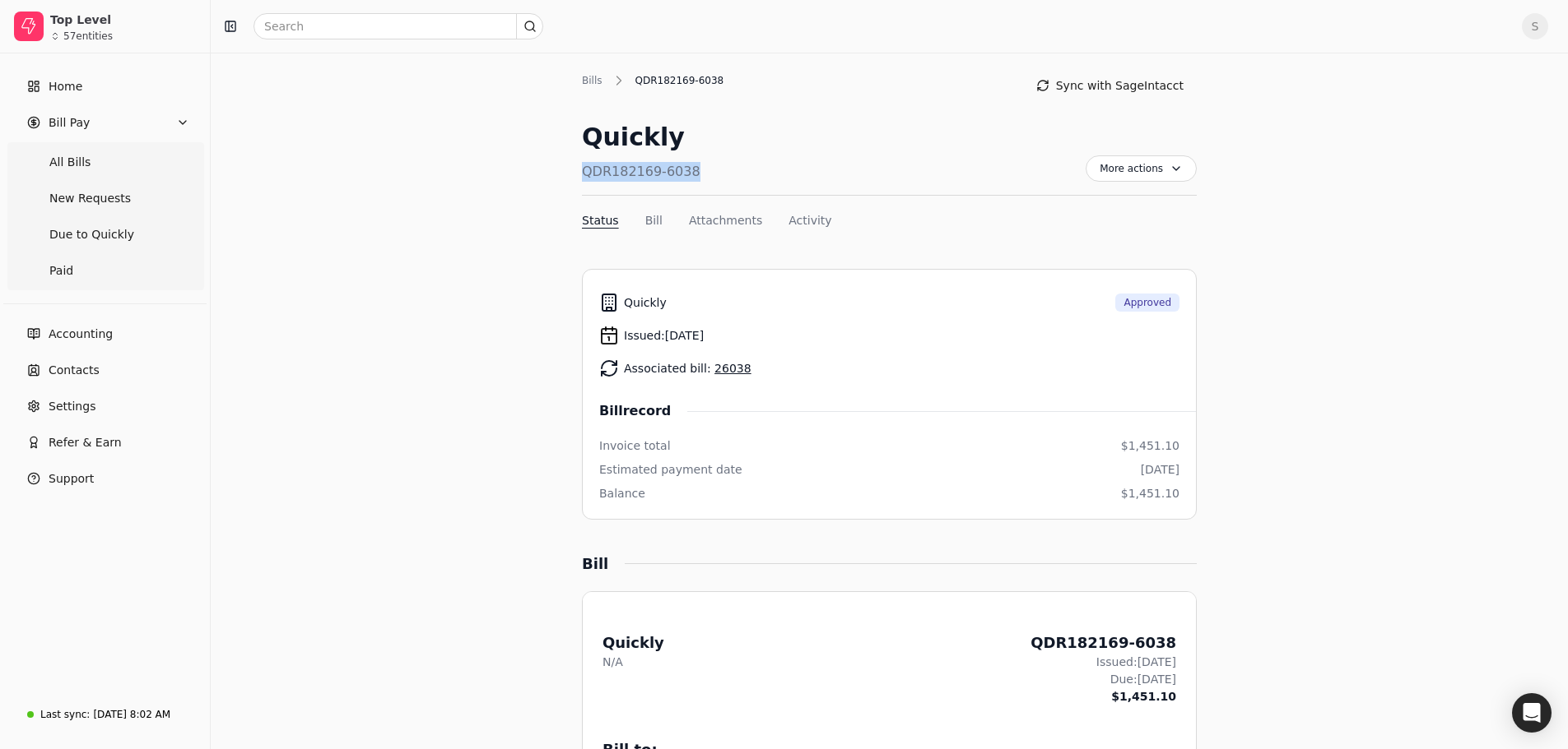
drag, startPoint x: 698, startPoint y: 166, endPoint x: 584, endPoint y: 180, distance: 114.9
click at [584, 180] on div "Quickly QDR182169-6038 More actions Context Menu Button" at bounding box center [889, 157] width 615 height 78
copy div "QDR182169-6038"
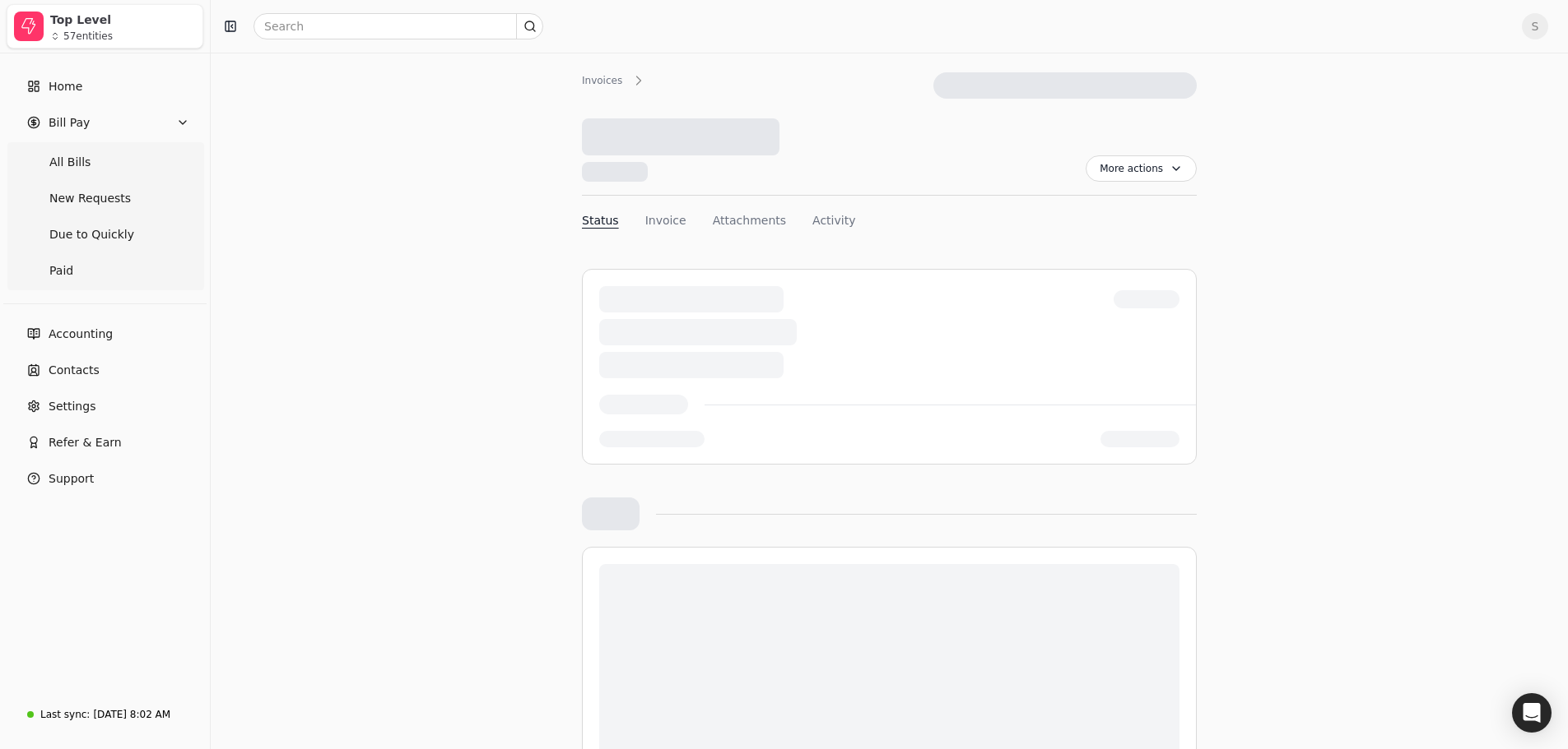
scroll to position [83, 0]
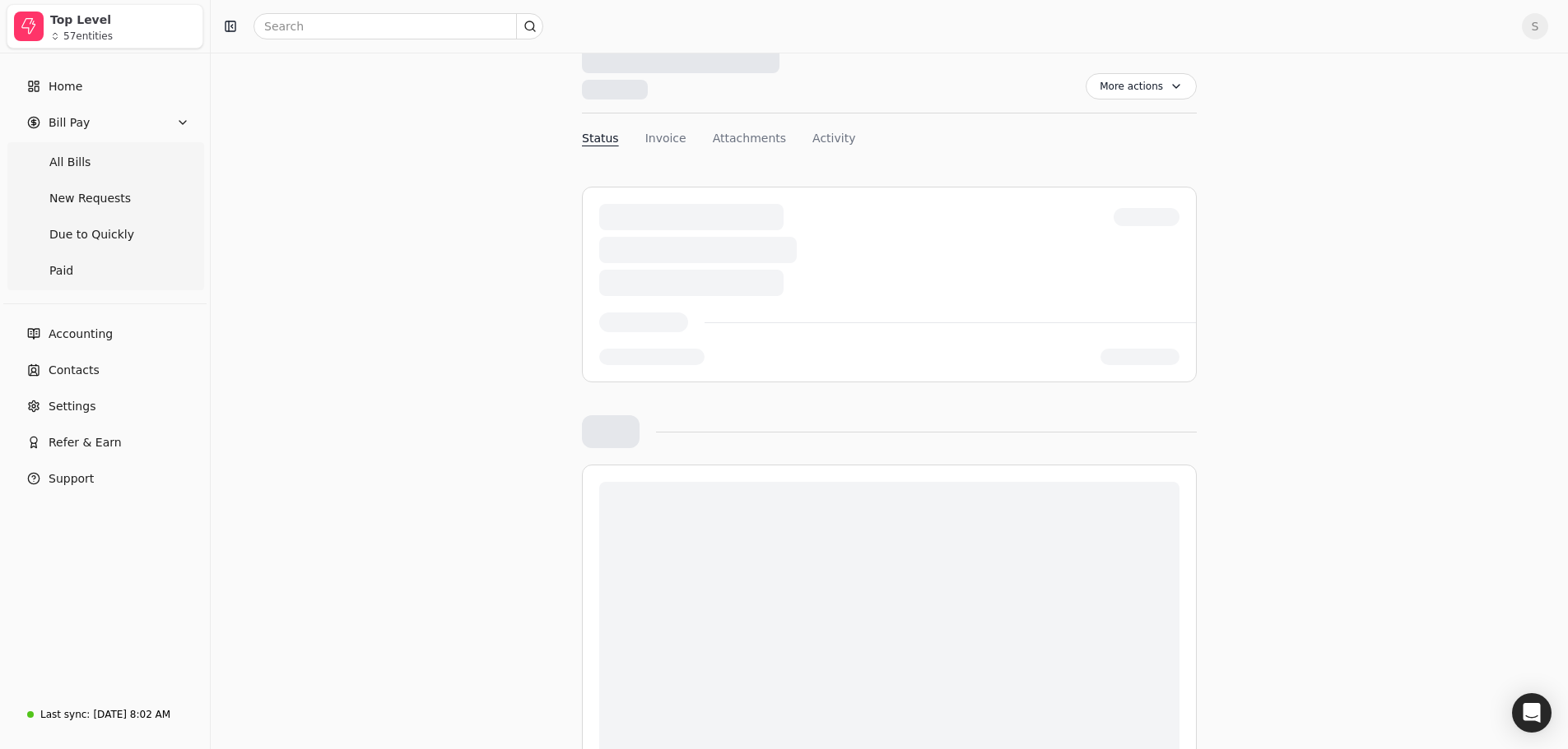
scroll to position [164, 0]
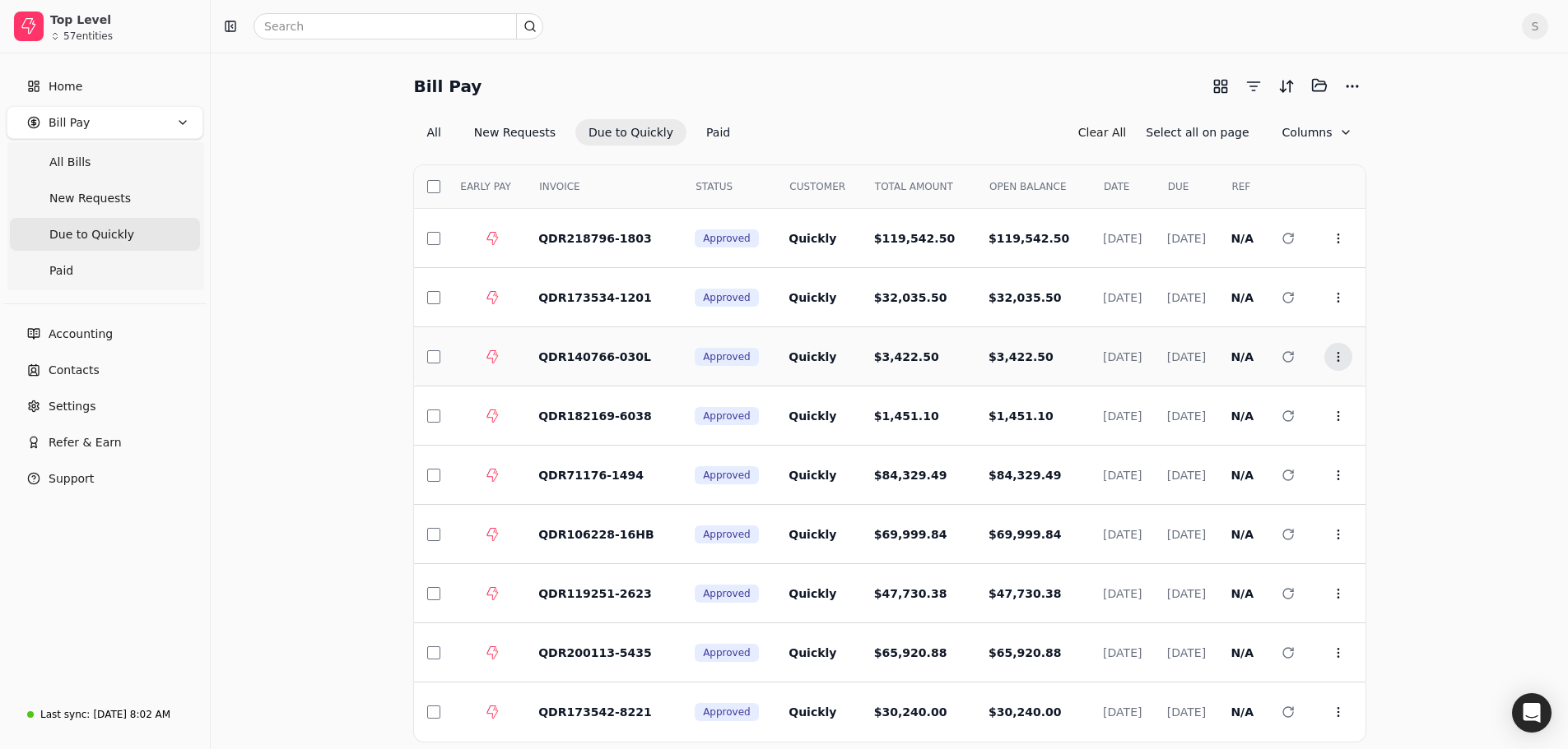
click at [1349, 353] on button "Context Menu Button" at bounding box center [1338, 357] width 28 height 28
click at [1342, 393] on li "Open" at bounding box center [1417, 396] width 202 height 30
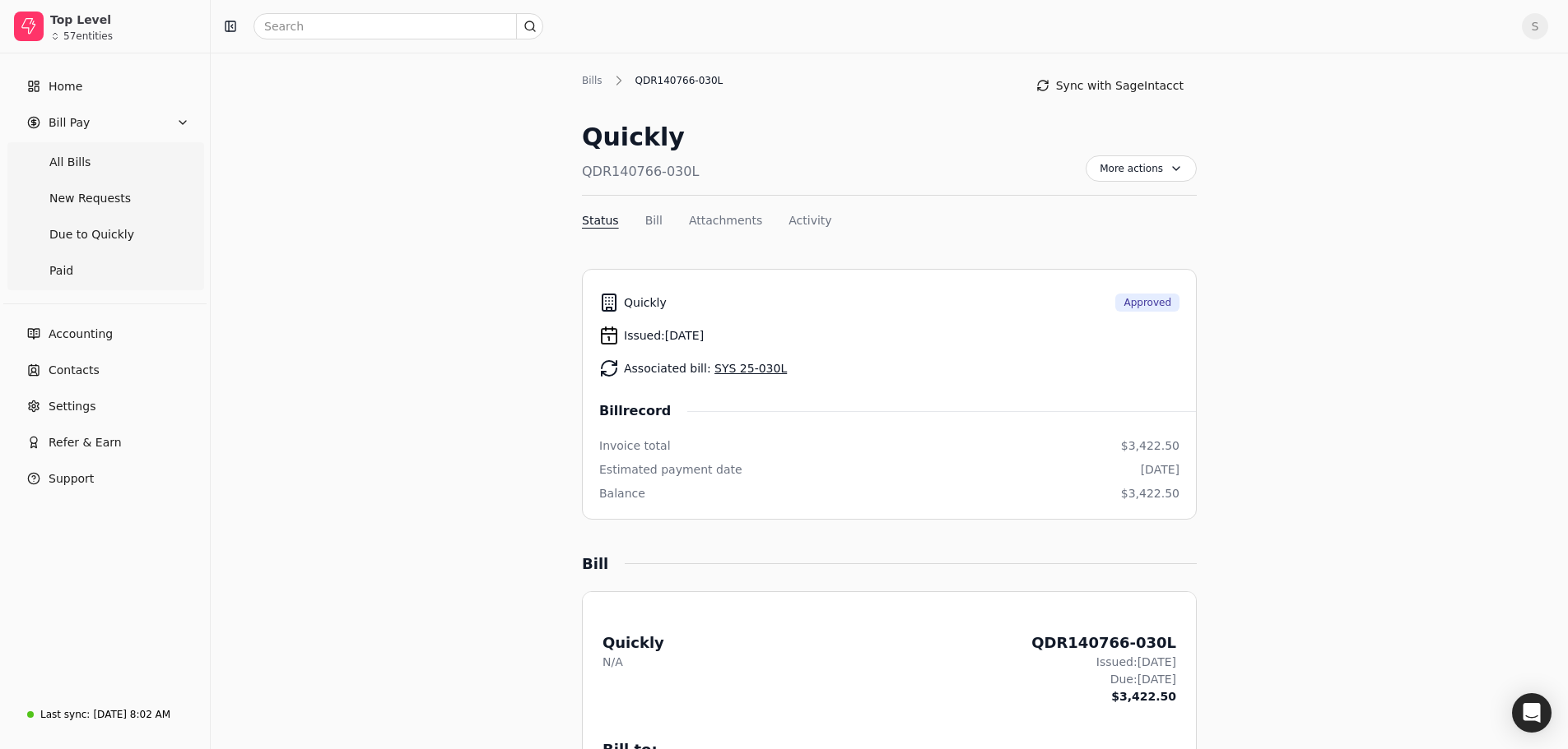
click at [733, 366] on link "SYS 25-030L" at bounding box center [750, 369] width 73 height 14
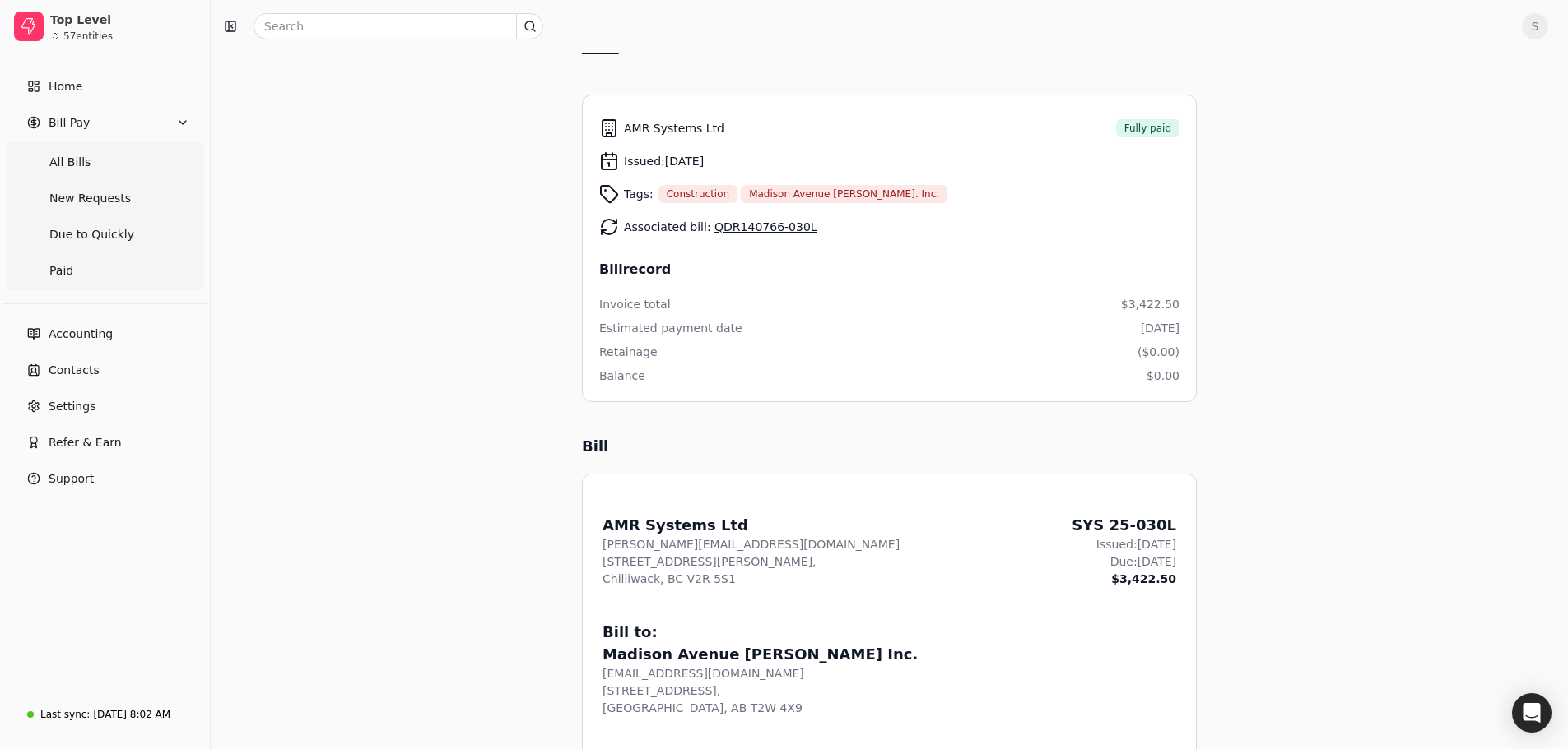
scroll to position [83, 0]
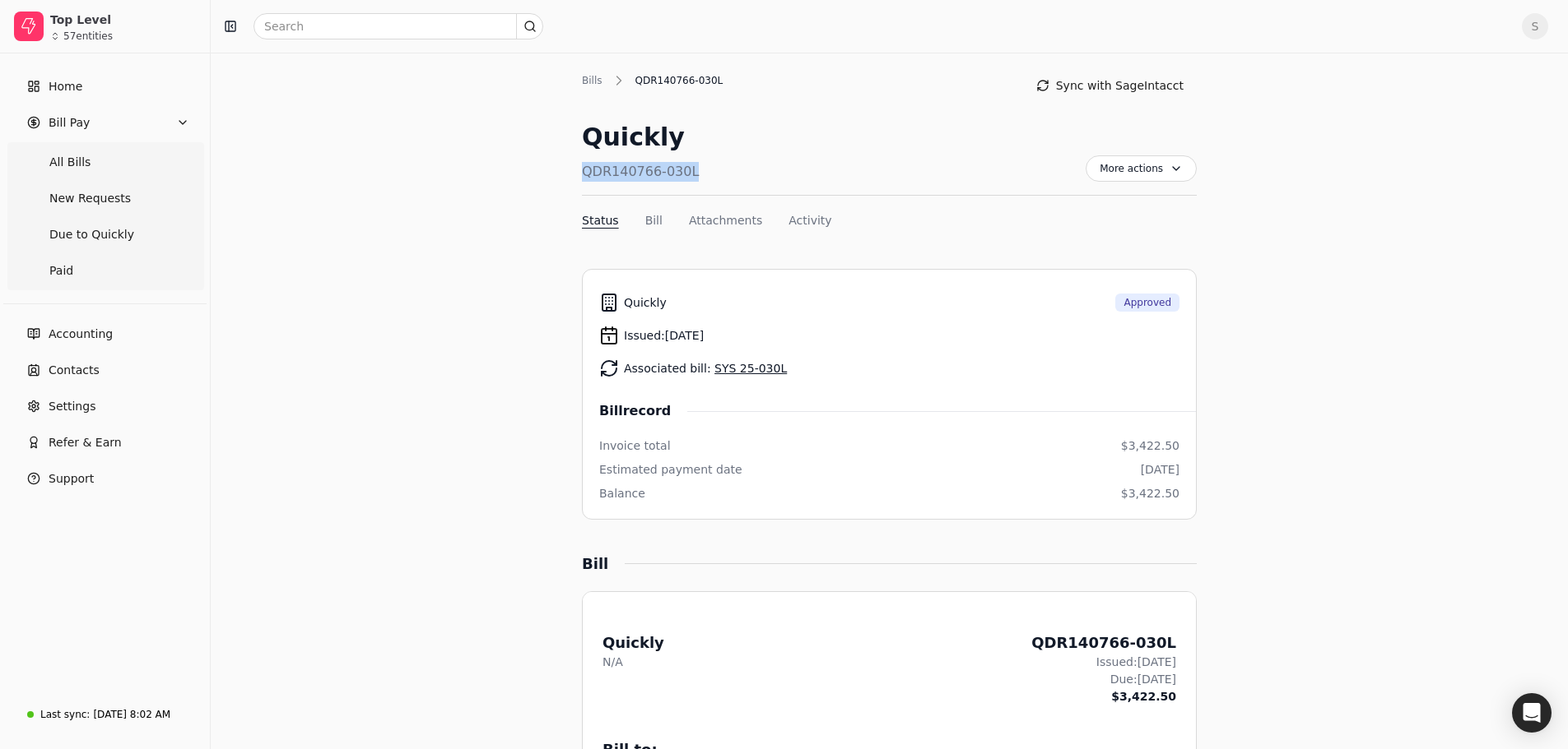
drag, startPoint x: 690, startPoint y: 169, endPoint x: 582, endPoint y: 170, distance: 108.0
click at [582, 170] on div "Quickly QDR140766-030L More actions Context Menu Button" at bounding box center [889, 157] width 615 height 78
copy div "QDR140766-030L"
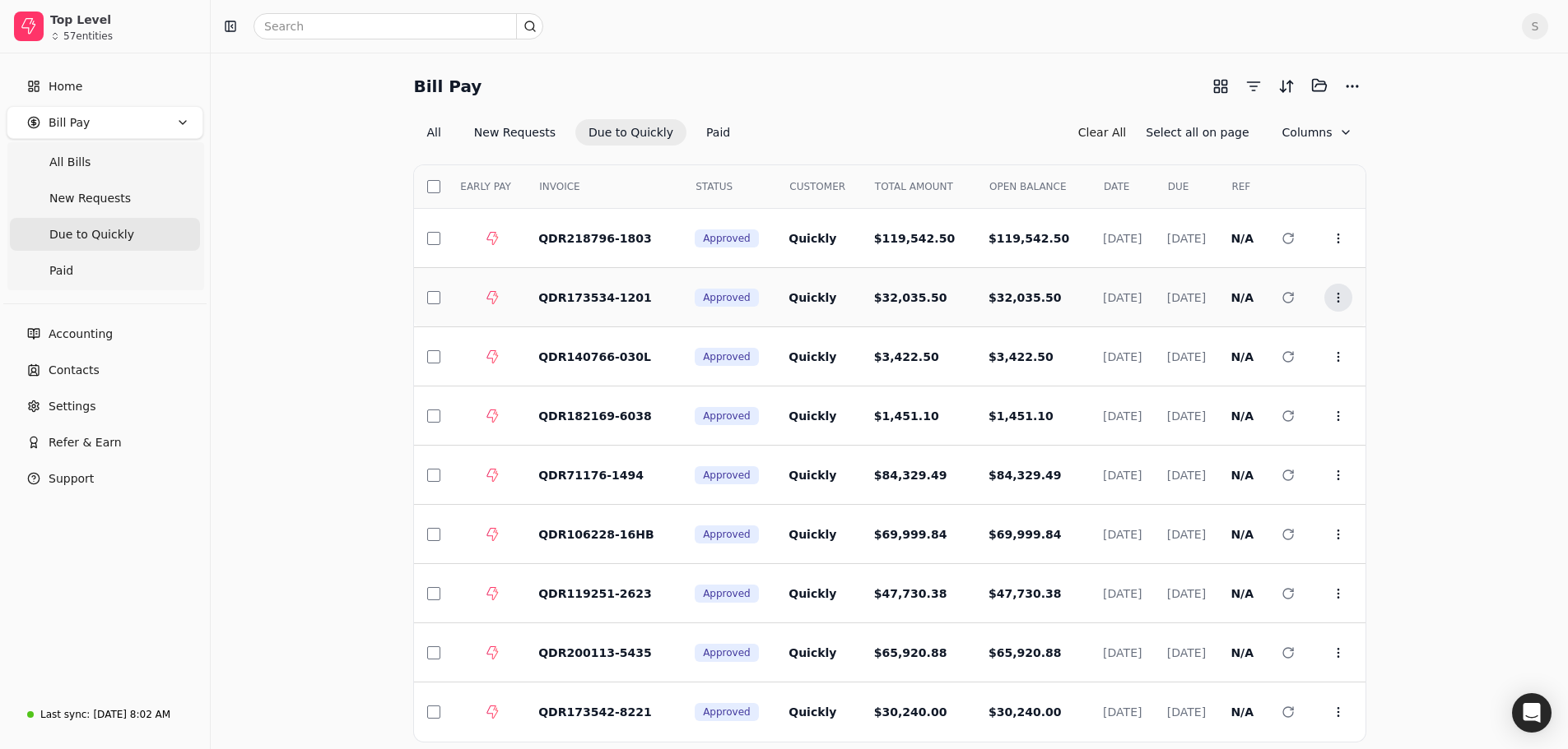
click at [1339, 293] on circle at bounding box center [1338, 292] width 1 height 1
click at [1361, 335] on span "Open" at bounding box center [1364, 338] width 30 height 17
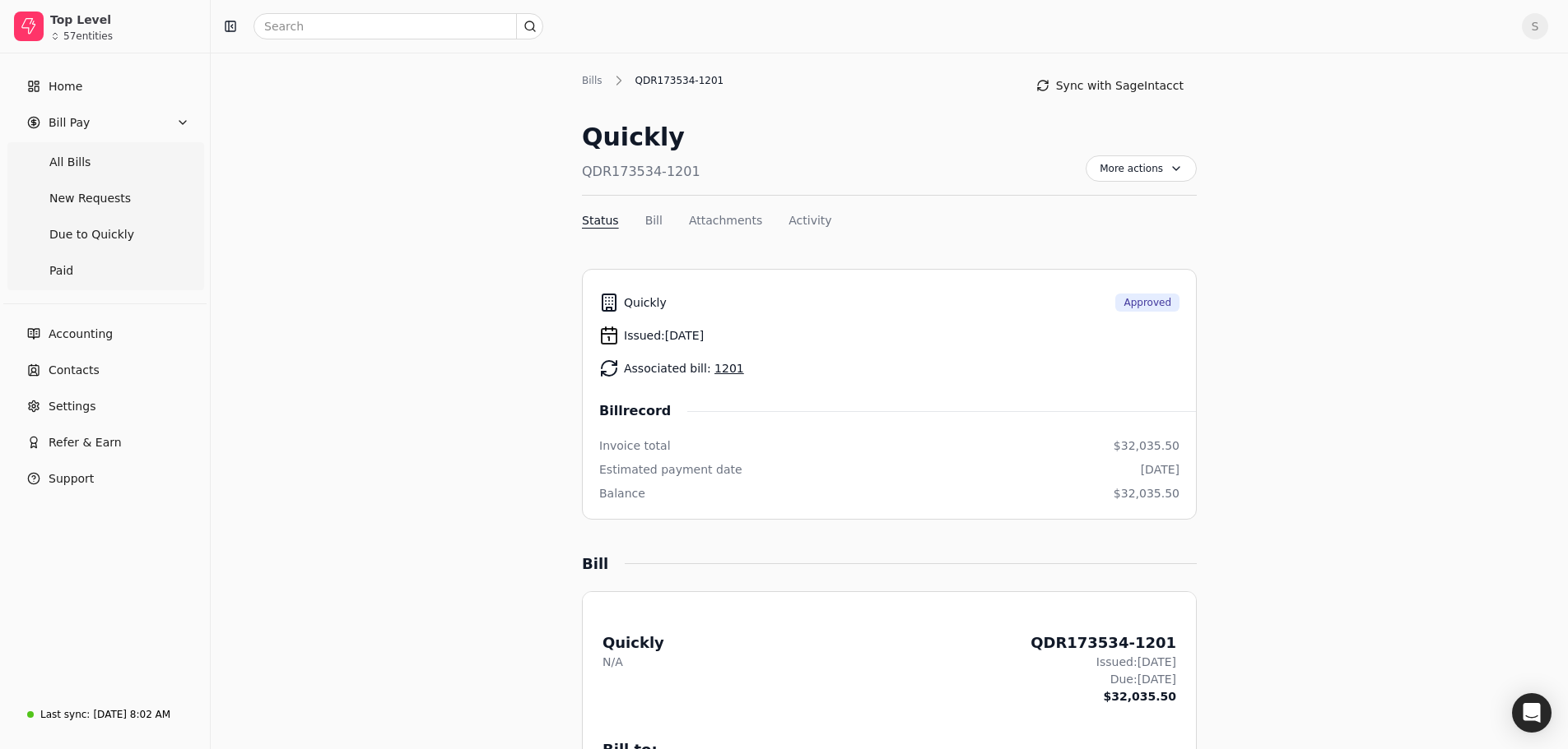
click at [722, 367] on link "1201" at bounding box center [729, 369] width 29 height 14
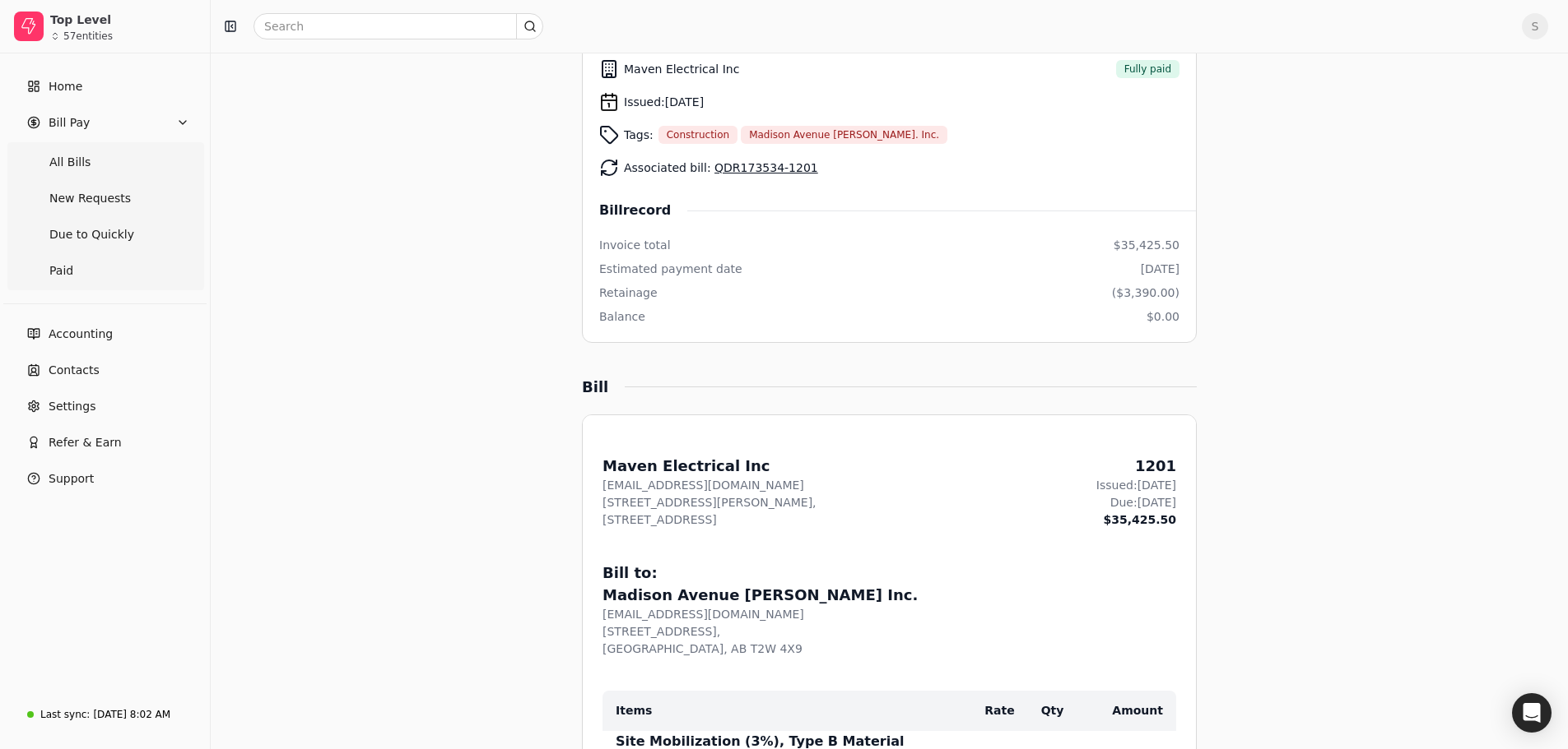
scroll to position [18, 0]
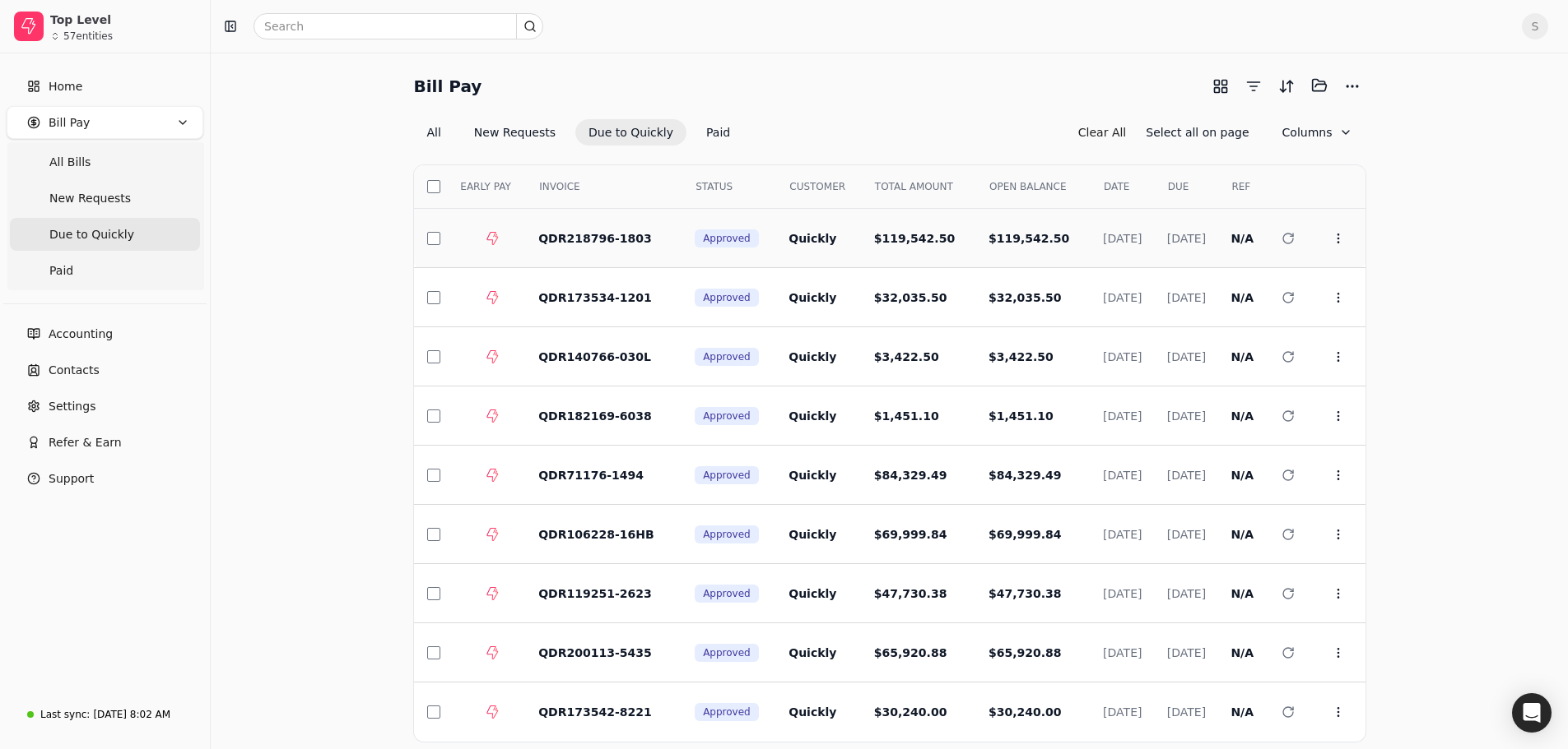
click at [975, 232] on td "$119,542.50" at bounding box center [1032, 238] width 115 height 59
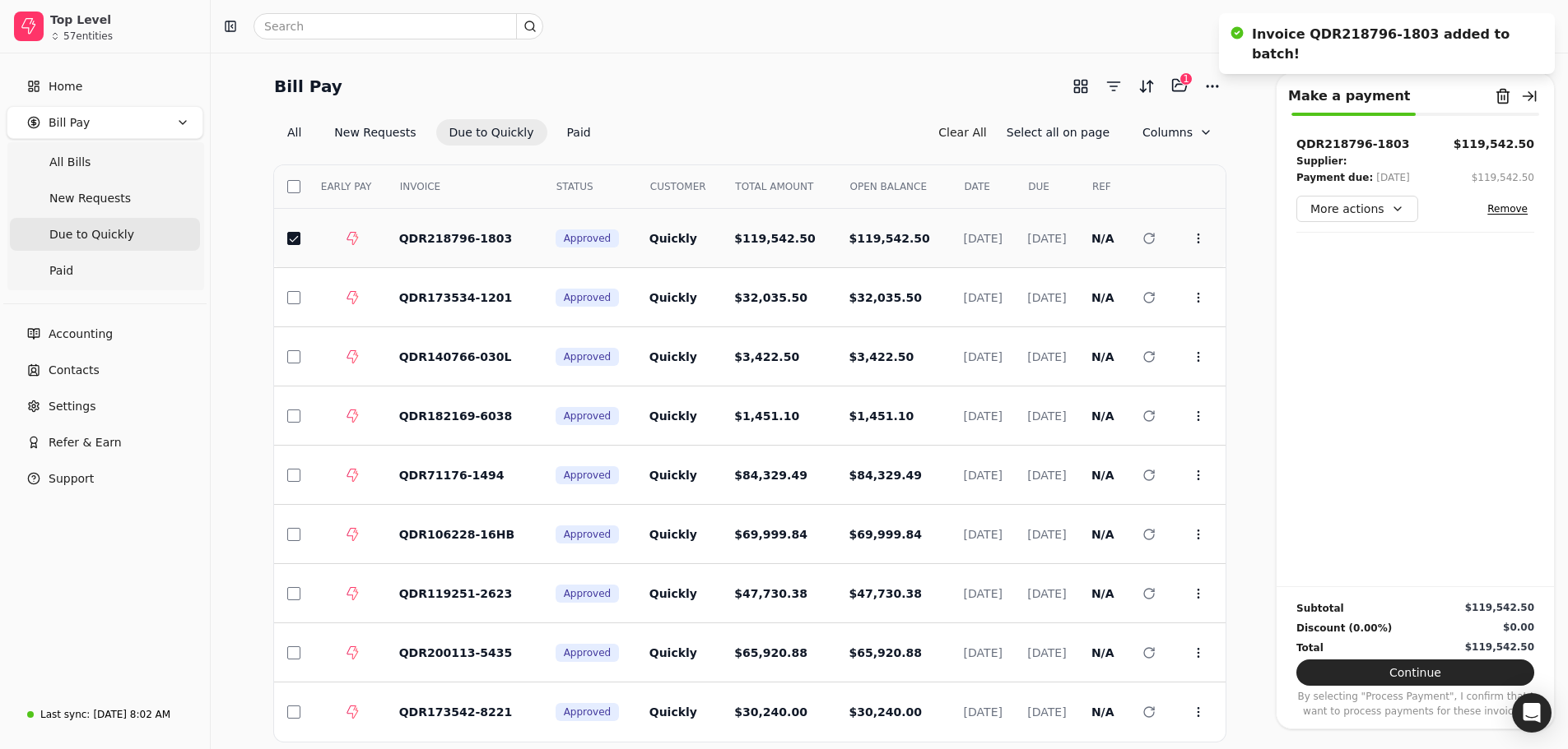
click at [757, 236] on td "$119,542.50" at bounding box center [779, 238] width 115 height 59
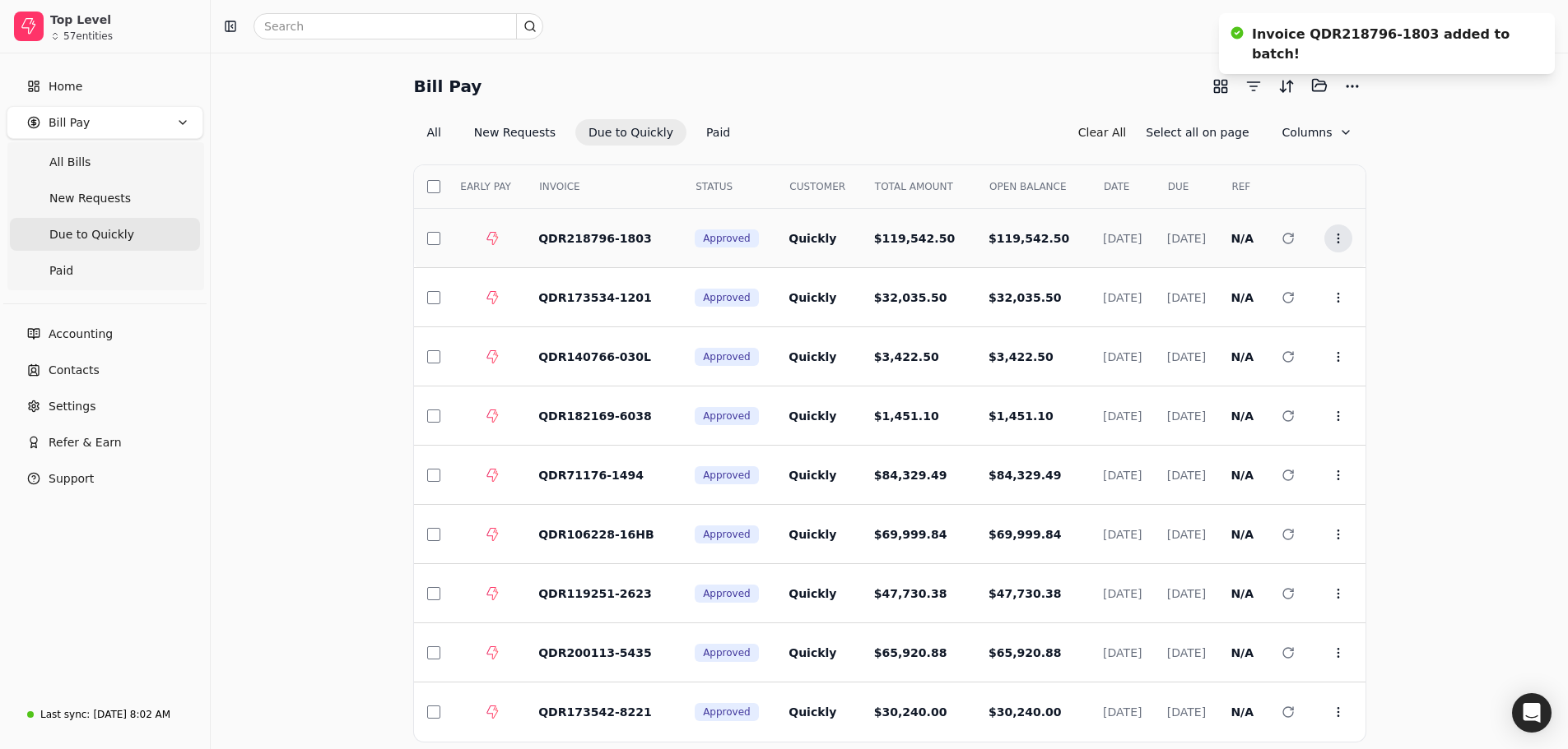
click at [1327, 229] on button "Context Menu Button" at bounding box center [1338, 238] width 28 height 28
click at [1366, 276] on span "Open" at bounding box center [1364, 279] width 30 height 17
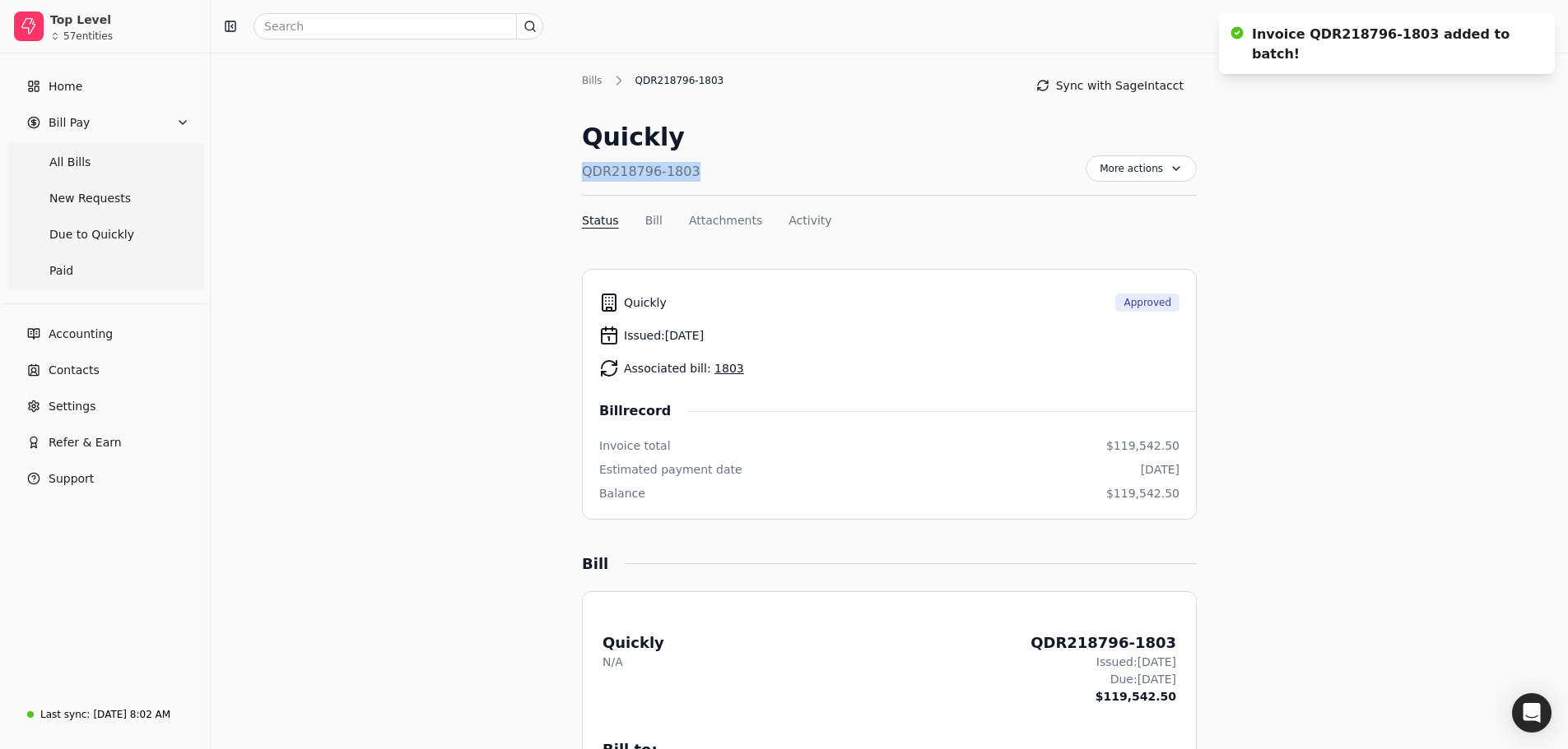
drag, startPoint x: 656, startPoint y: 174, endPoint x: 575, endPoint y: 173, distance: 81.0
copy div "QDR218796-1803"
click at [598, 81] on div "Bills" at bounding box center [597, 80] width 29 height 15
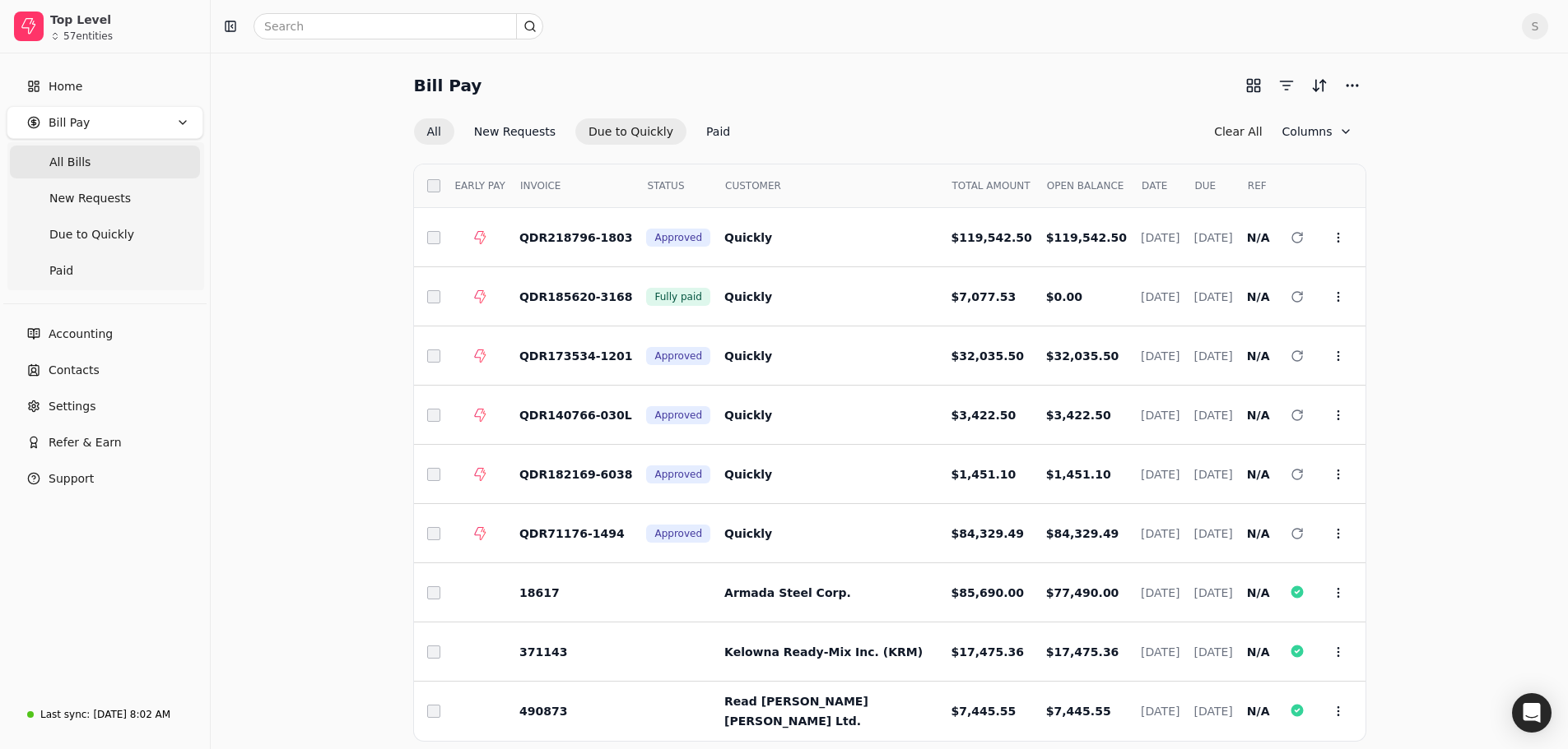
click at [629, 126] on button "Due to Quickly" at bounding box center [631, 131] width 111 height 26
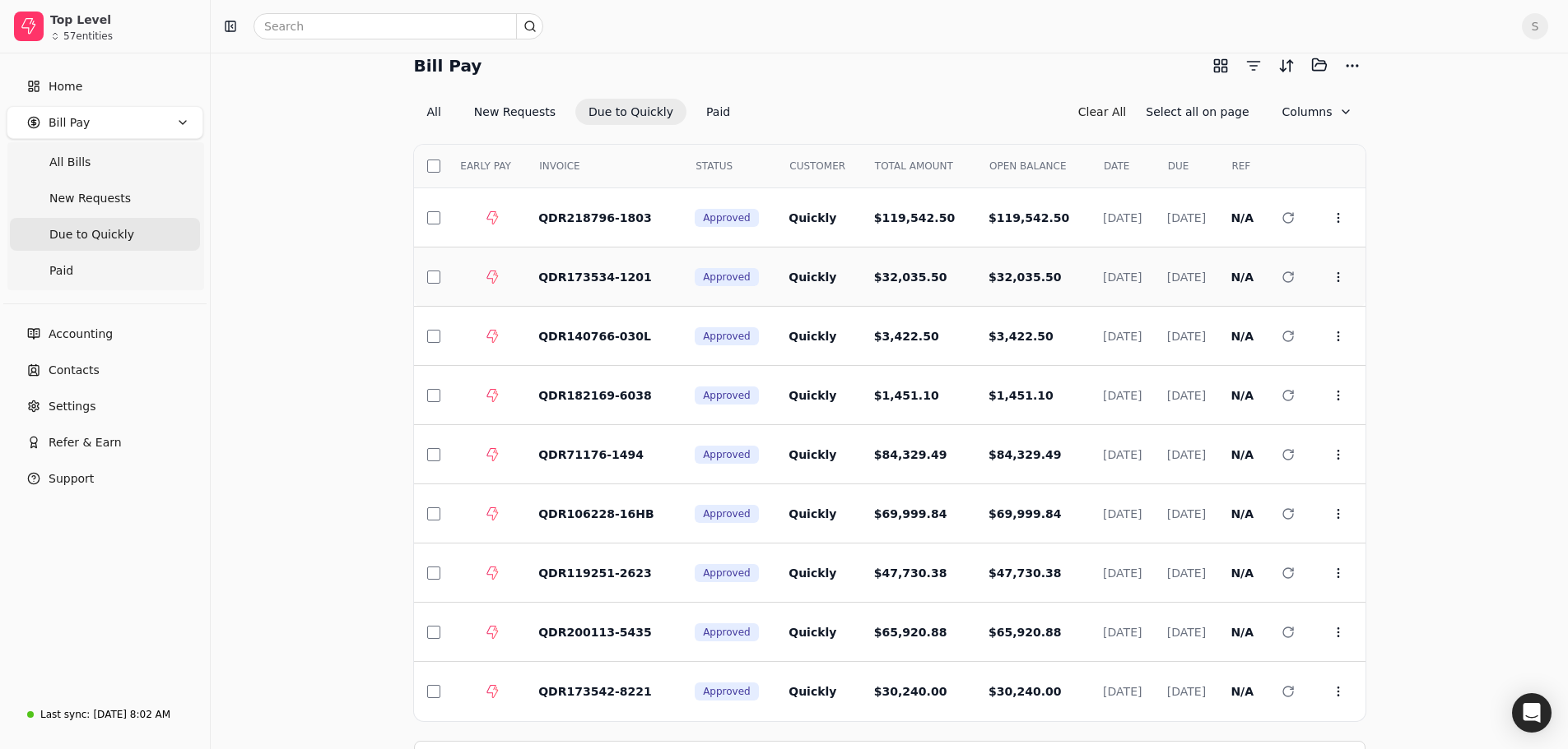
scroll to position [83, 0]
